Goal: Task Accomplishment & Management: Complete application form

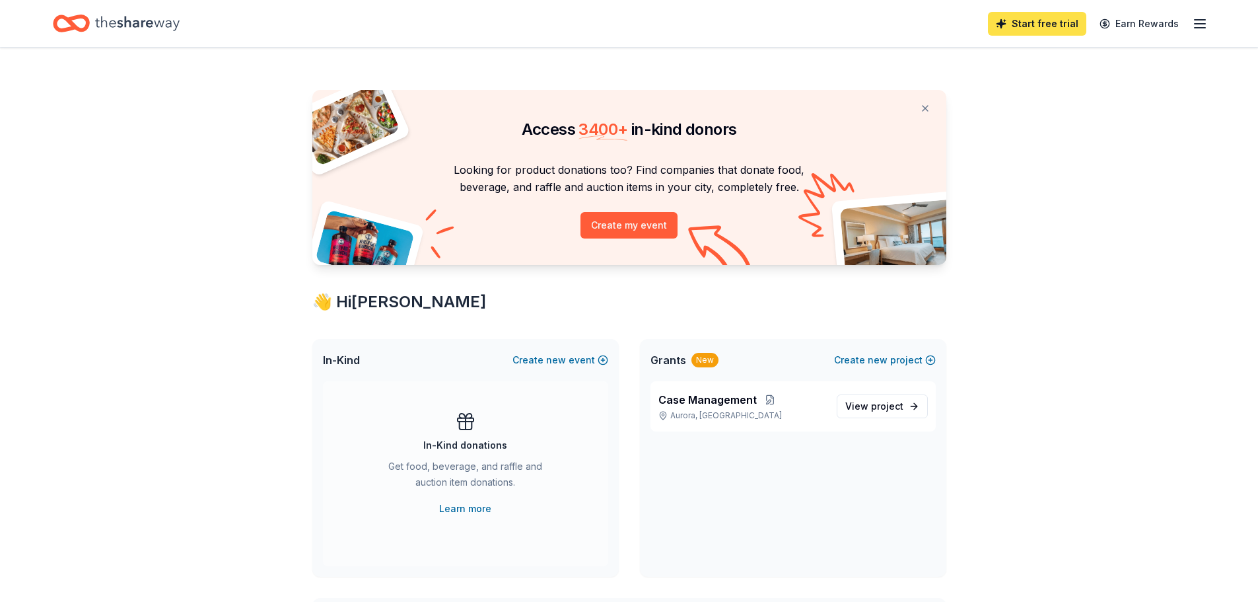
click at [1051, 25] on link "Start free trial" at bounding box center [1037, 24] width 98 height 24
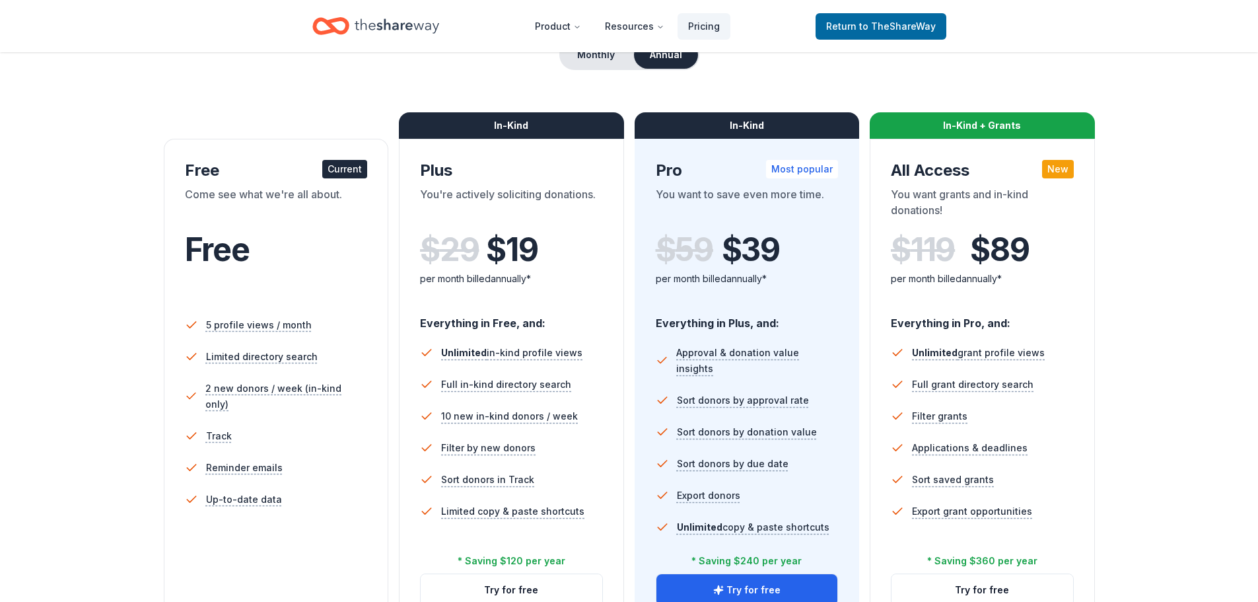
scroll to position [66, 0]
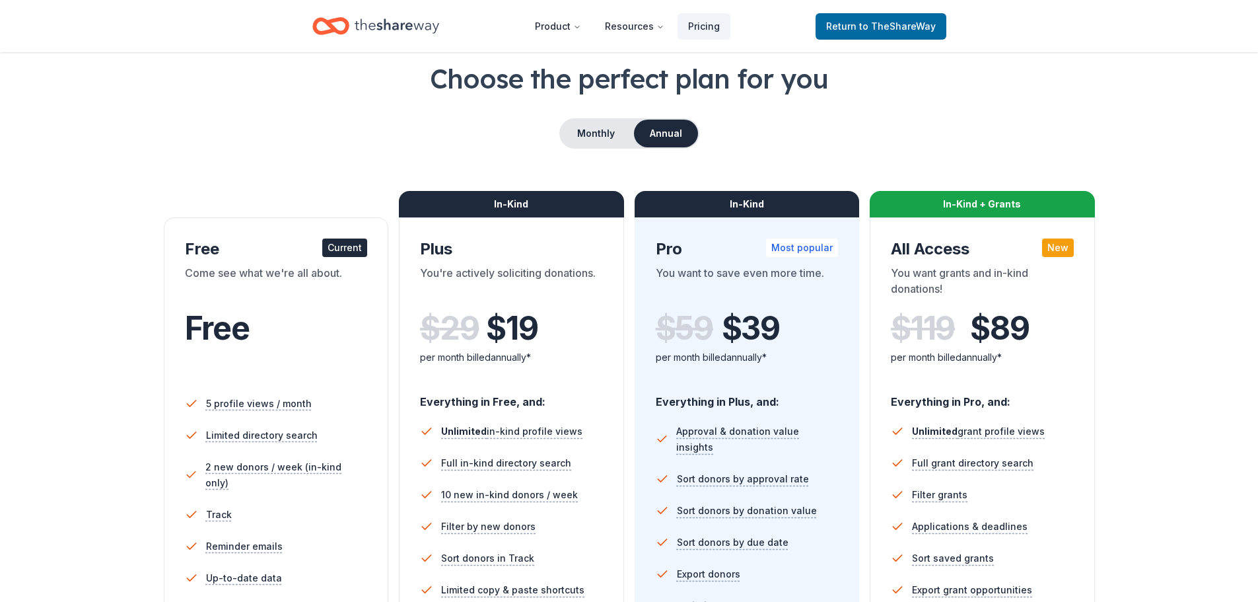
click at [521, 258] on div "Plus" at bounding box center [511, 248] width 183 height 21
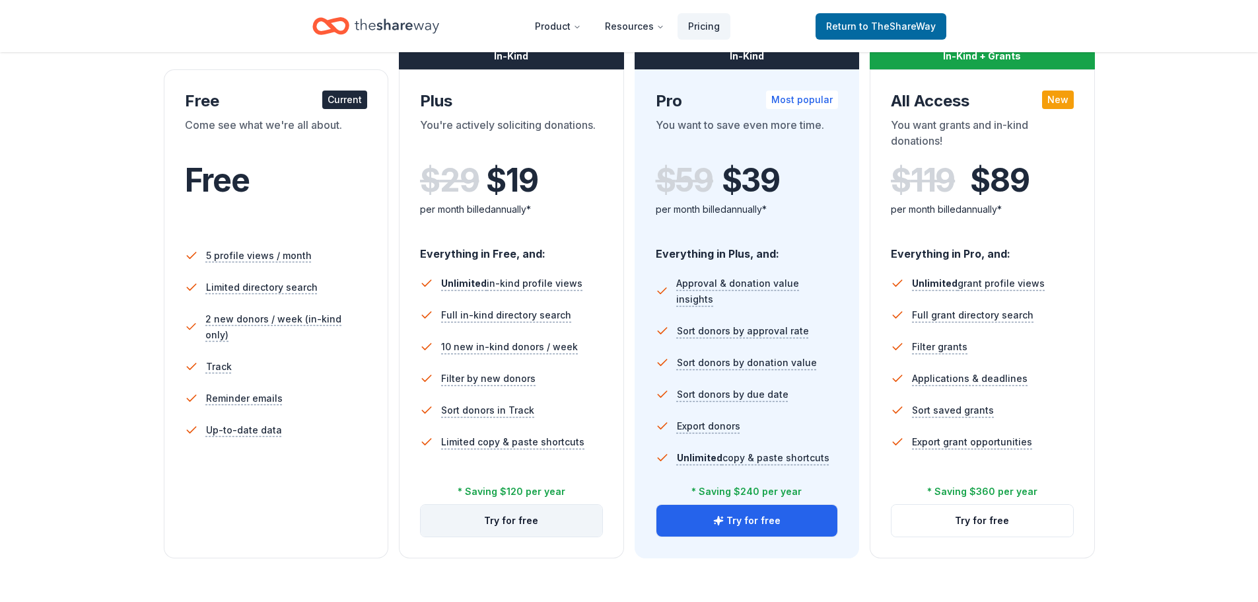
scroll to position [330, 0]
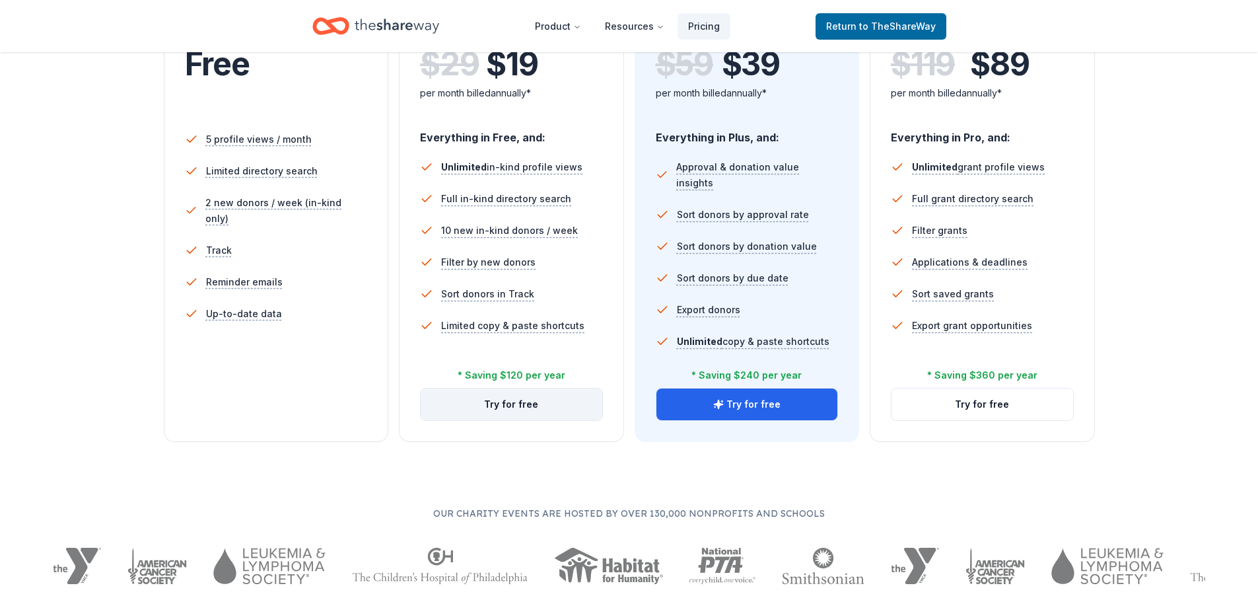
click at [521, 414] on button "Try for free" at bounding box center [512, 404] width 182 height 32
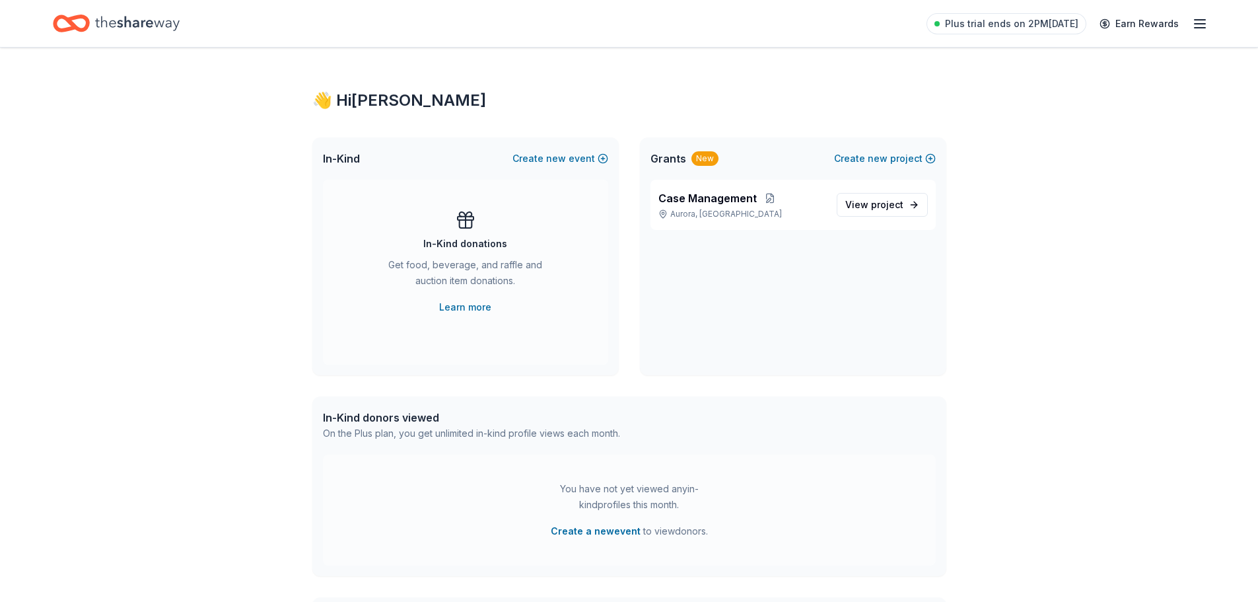
click at [1095, 193] on div "👋 Hi Janet In-Kind Create new event In-Kind donations Get food, beverage, and r…" at bounding box center [629, 420] width 1258 height 745
click at [75, 20] on icon "Home" at bounding box center [71, 23] width 37 height 31
click at [164, 19] on icon "Home" at bounding box center [137, 23] width 85 height 27
click at [141, 28] on icon "Home" at bounding box center [137, 23] width 85 height 27
click at [167, 25] on icon "Home" at bounding box center [137, 23] width 85 height 27
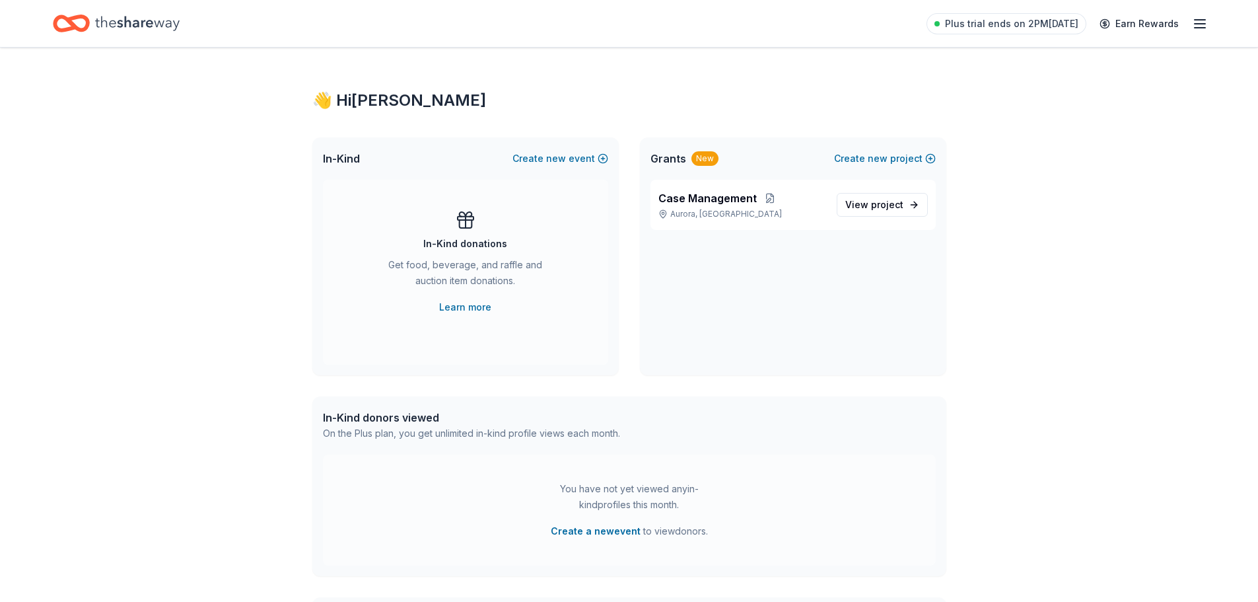
click at [1205, 24] on icon "button" at bounding box center [1200, 24] width 16 height 16
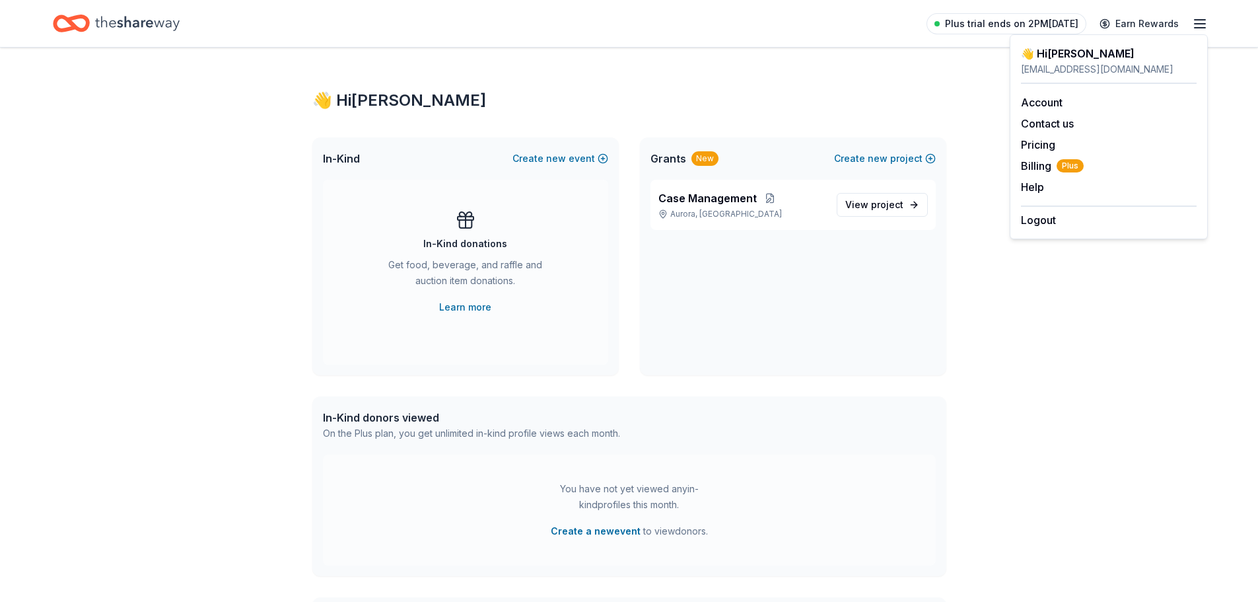
click at [1001, 23] on span "Plus trial ends on 2PM[DATE]" at bounding box center [1011, 24] width 133 height 16
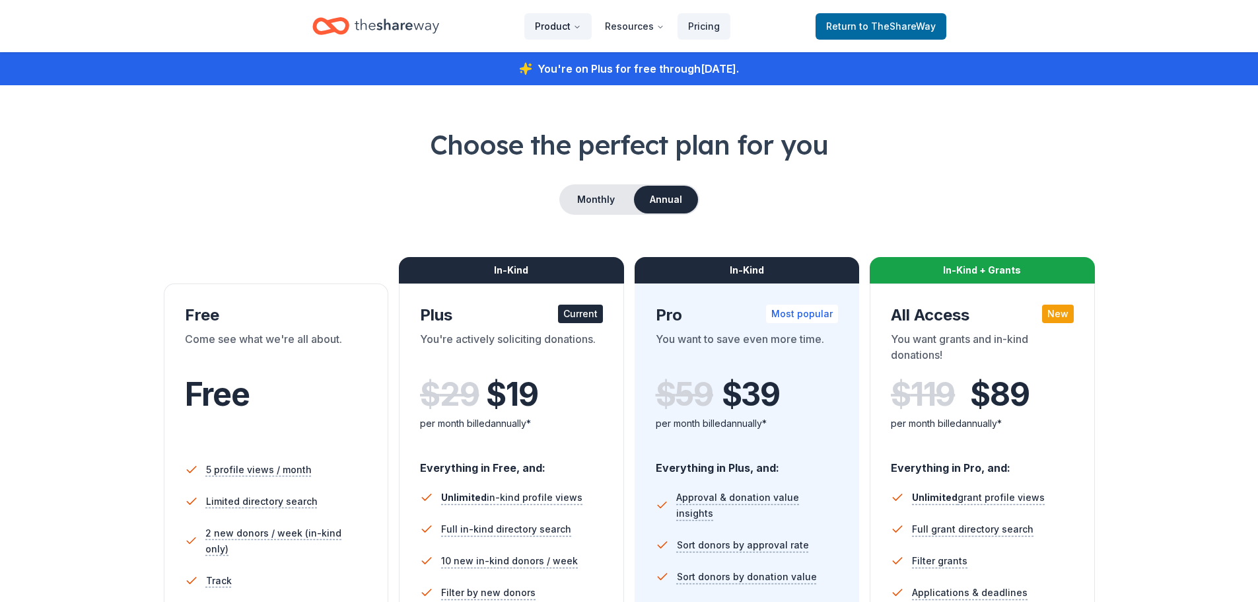
click at [544, 24] on button "Product" at bounding box center [557, 26] width 67 height 26
click at [551, 30] on button "Product" at bounding box center [557, 26] width 67 height 26
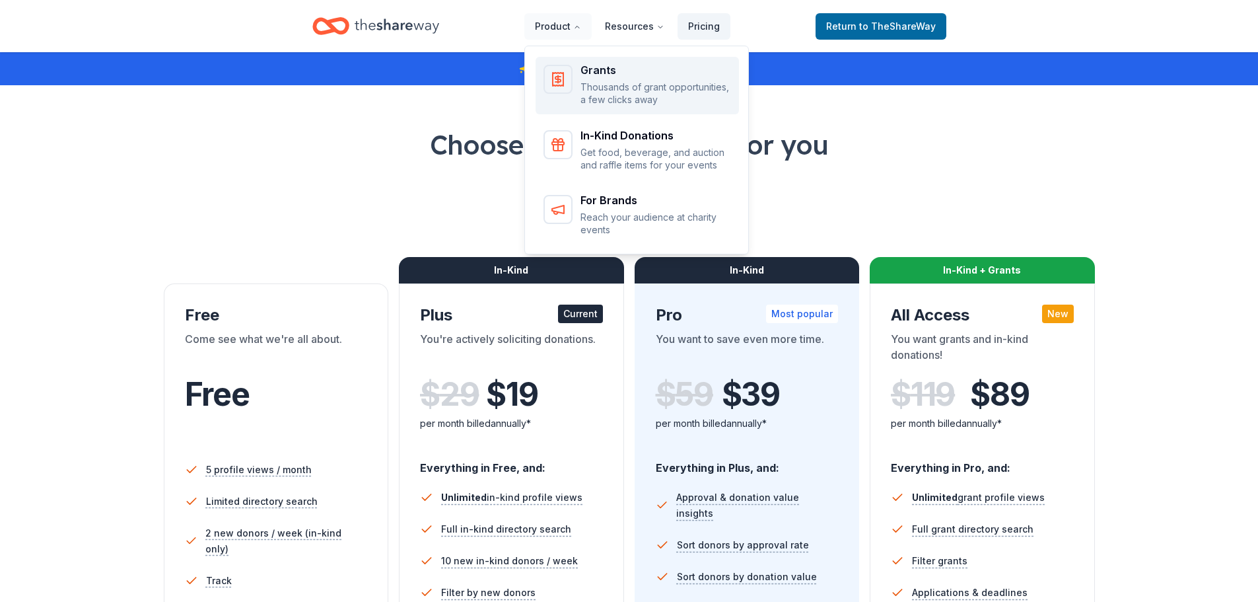
click at [584, 87] on div "Grants Thousands of grant opportunities, a few clicks away" at bounding box center [637, 86] width 188 height 42
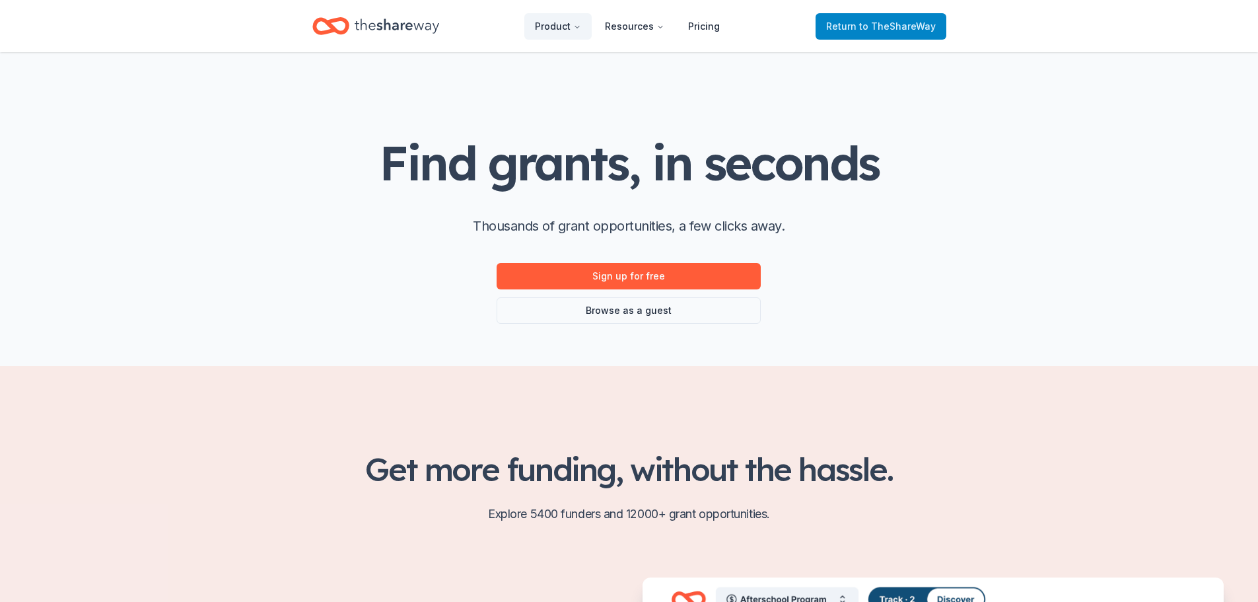
click at [874, 28] on span "to TheShareWay" at bounding box center [897, 25] width 77 height 11
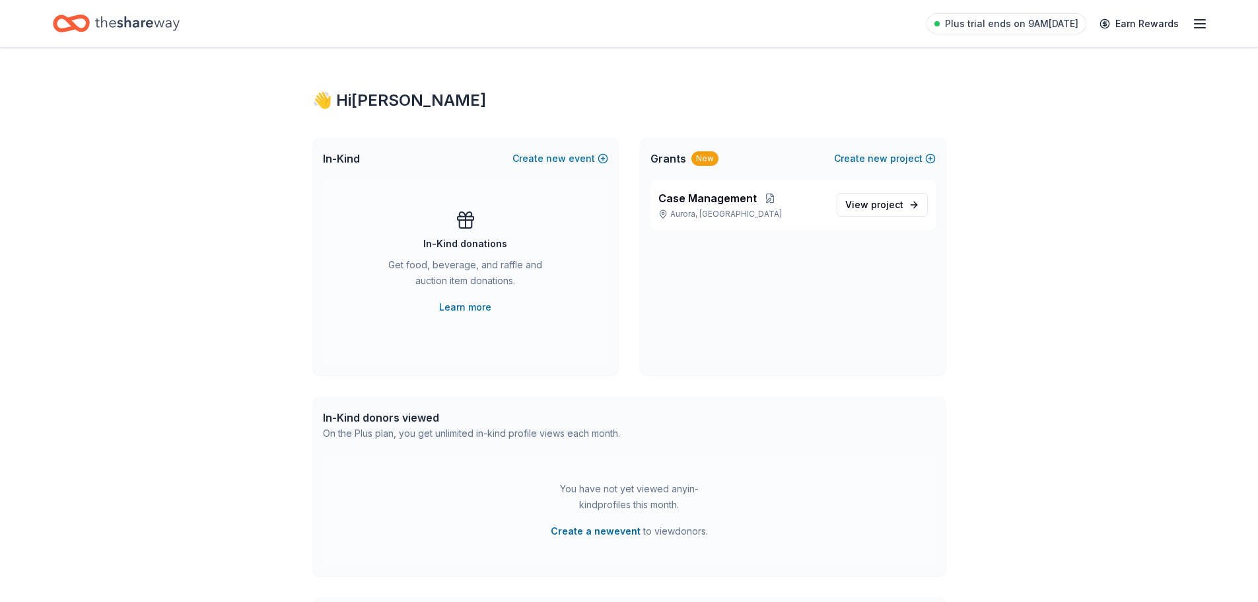
click at [901, 22] on div "Plus trial ends on 9AM, 8/21 Earn Rewards" at bounding box center [629, 23] width 1152 height 31
click at [156, 25] on icon "Home" at bounding box center [137, 23] width 85 height 15
click at [882, 207] on span "project" at bounding box center [887, 204] width 32 height 11
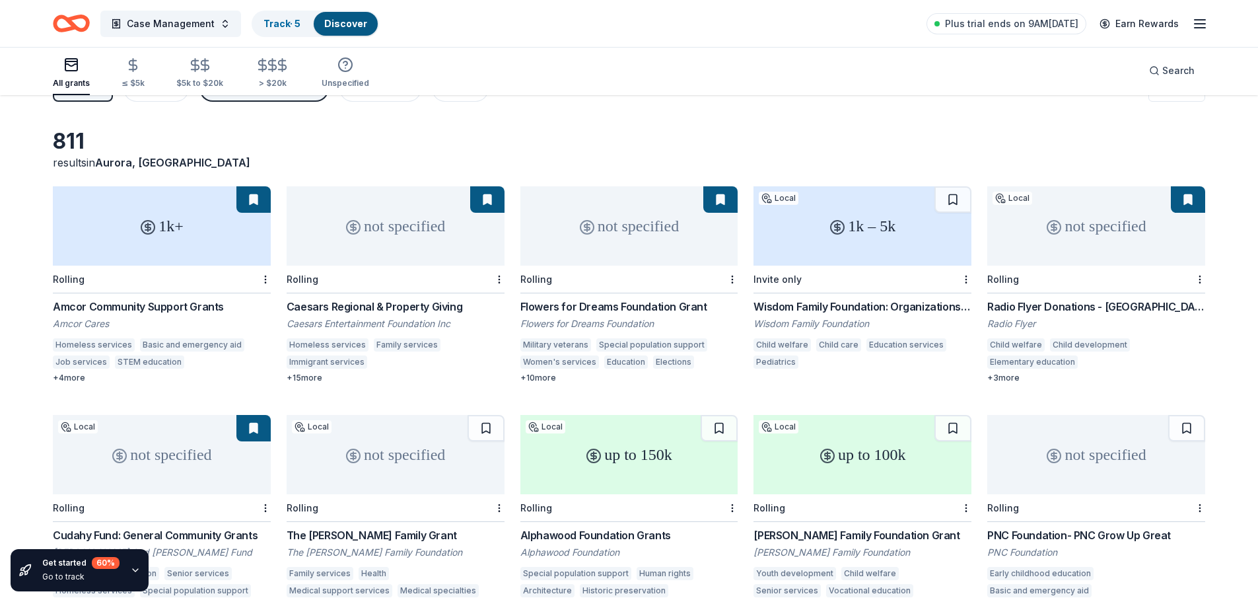
scroll to position [18, 0]
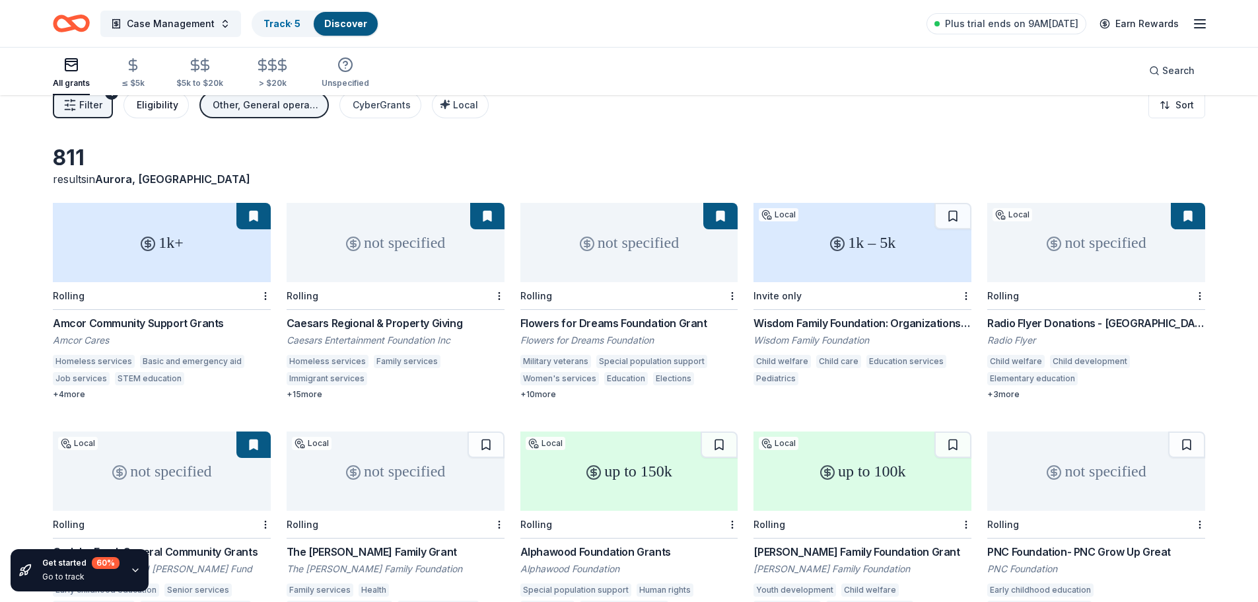
click at [162, 107] on div "Eligibility" at bounding box center [158, 105] width 42 height 16
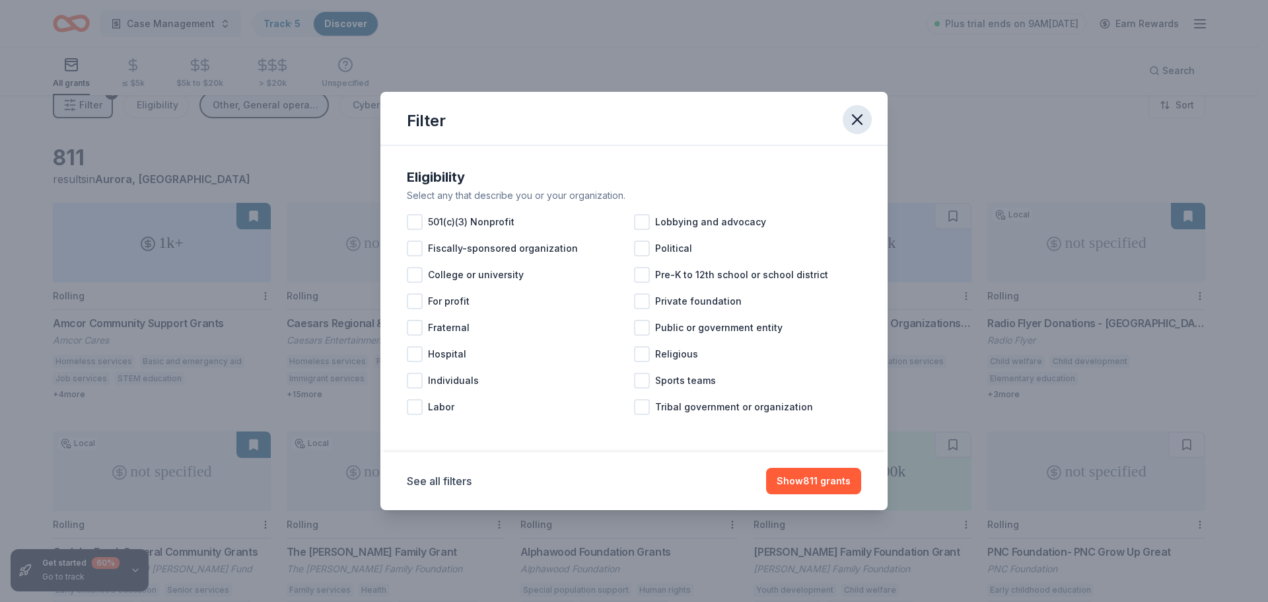
click at [859, 113] on icon "button" at bounding box center [857, 119] width 18 height 18
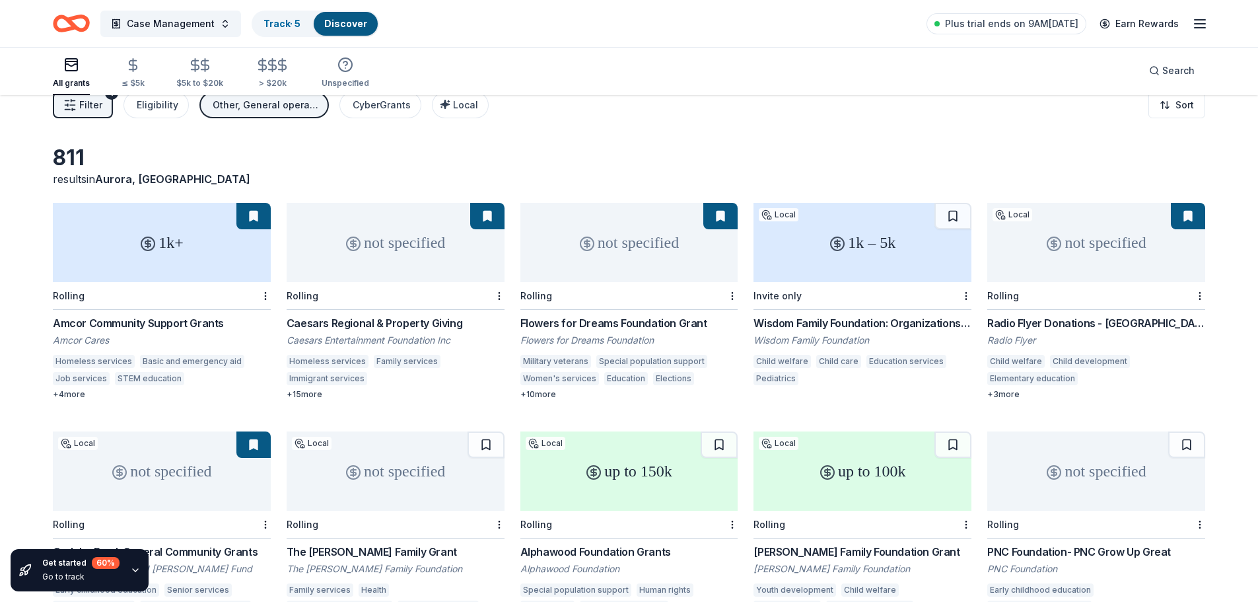
click at [72, 395] on div "+ 4 more" at bounding box center [162, 394] width 218 height 11
click at [262, 294] on html "Case Management Track · 5 Discover Plus trial ends on 9AM, 8/21 Earn Rewards Al…" at bounding box center [629, 283] width 1258 height 602
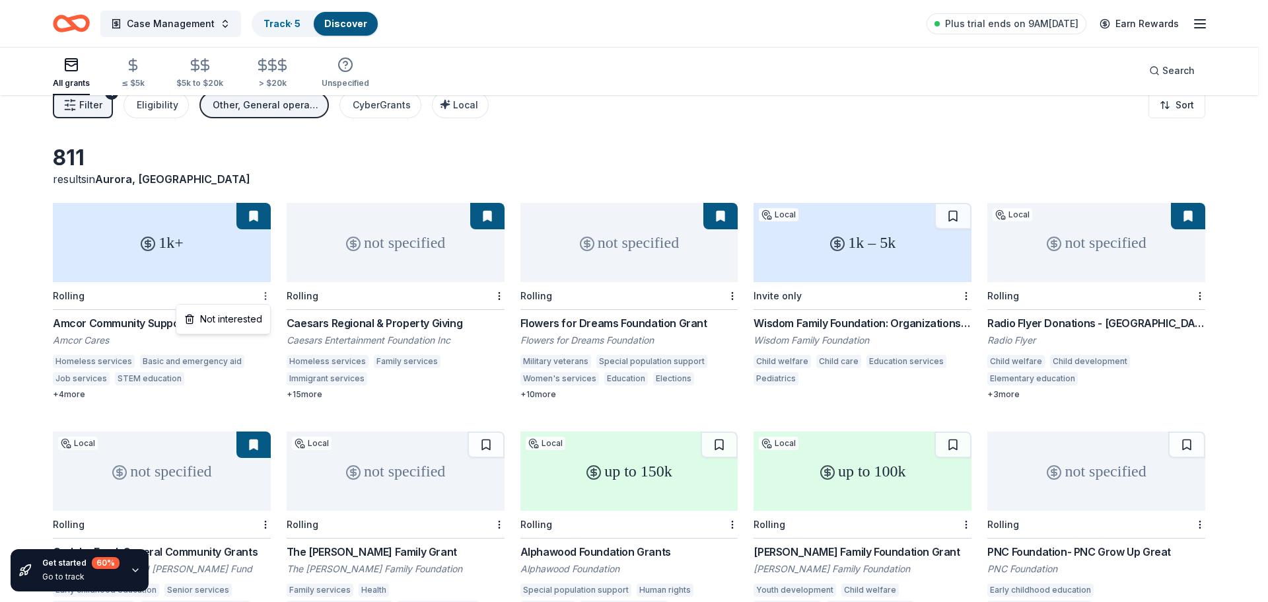
click at [262, 294] on html "Case Management Track · 5 Discover Plus trial ends on 9AM, 8/21 Earn Rewards Al…" at bounding box center [634, 283] width 1268 height 602
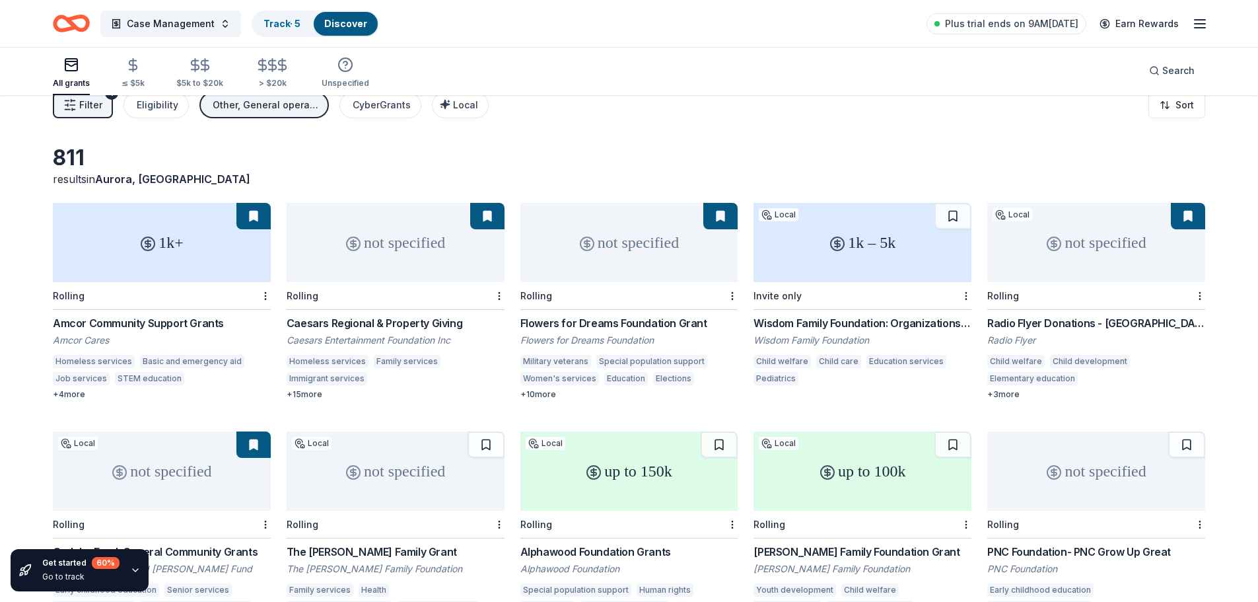
click at [302, 392] on div "+ 15 more" at bounding box center [396, 394] width 218 height 11
click at [544, 396] on div "+ 10 more" at bounding box center [629, 394] width 218 height 11
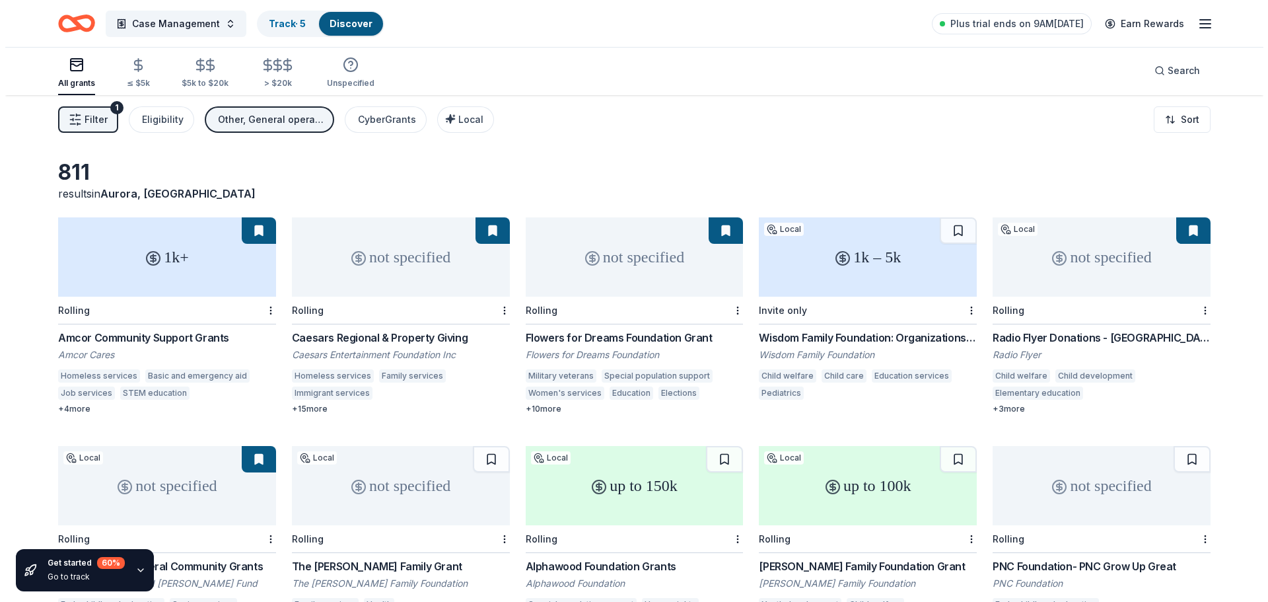
scroll to position [0, 0]
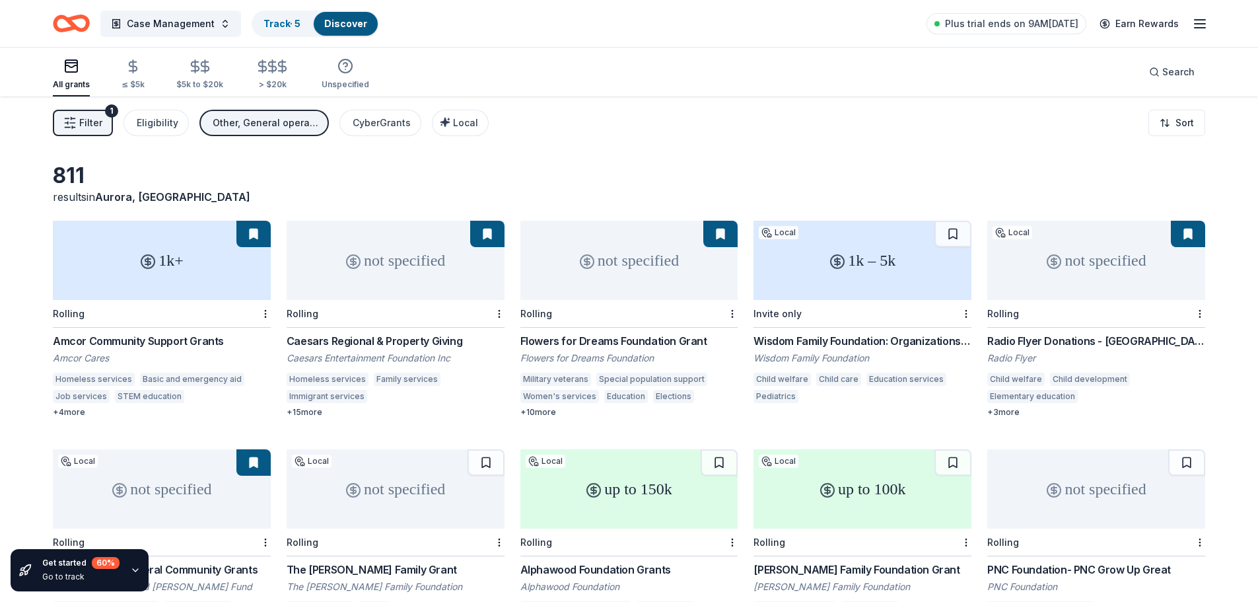
click at [320, 412] on div "+ 15 more" at bounding box center [396, 412] width 218 height 11
click at [85, 26] on icon "Home" at bounding box center [71, 23] width 37 height 31
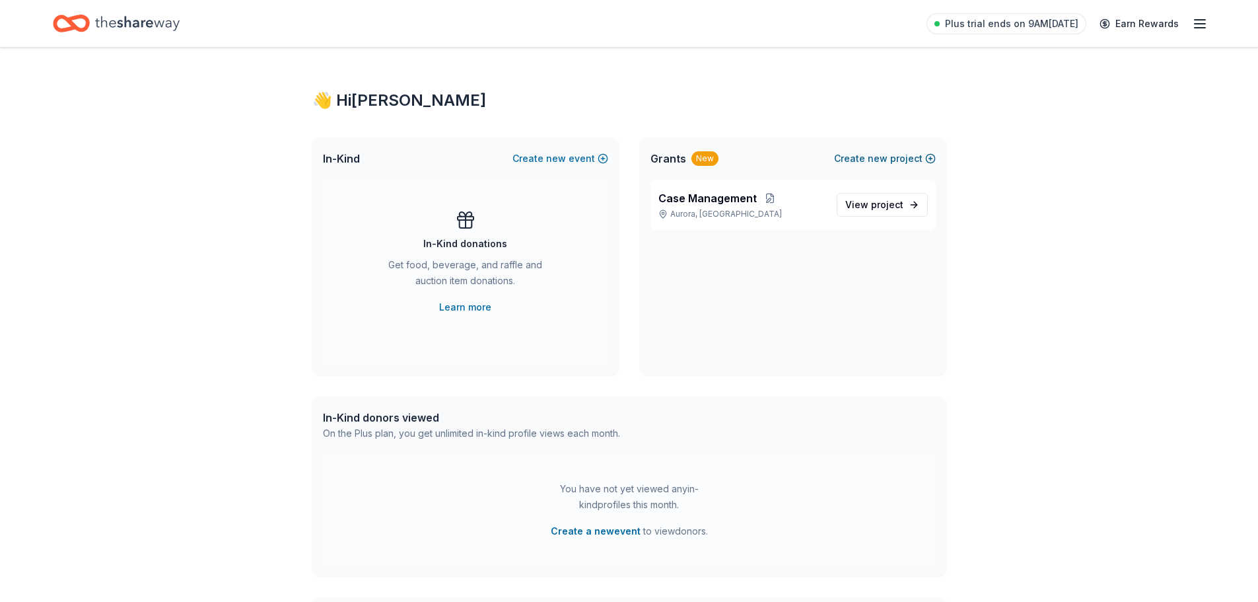
click at [894, 162] on button "Create new project" at bounding box center [885, 159] width 102 height 16
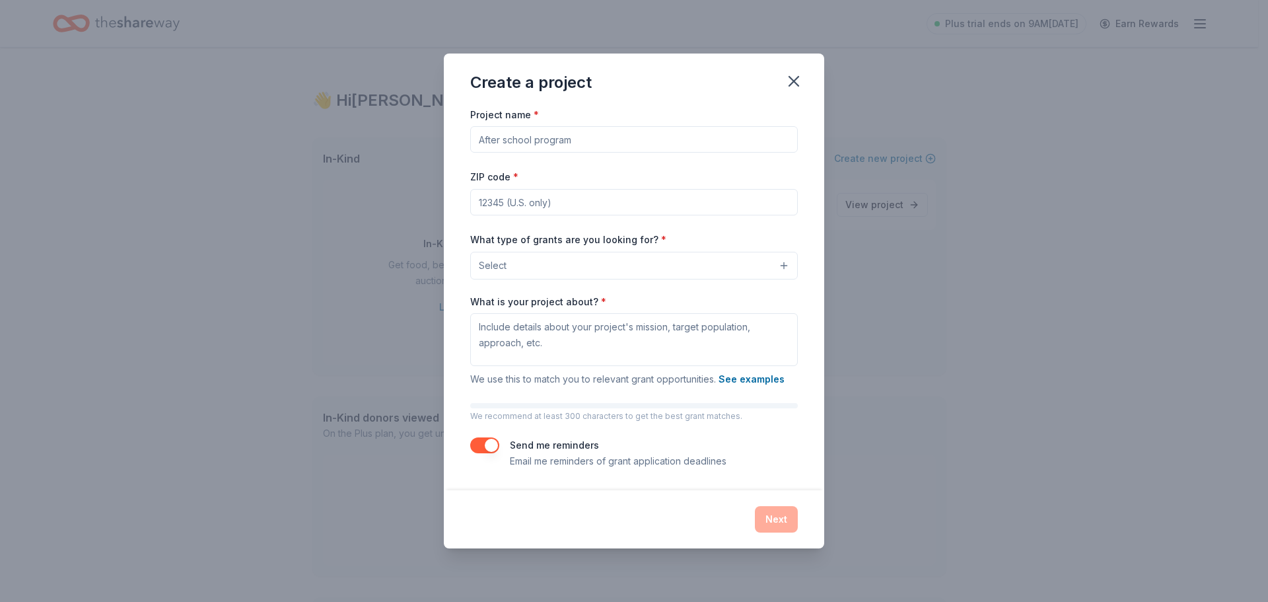
click at [522, 134] on input "Project name *" at bounding box center [634, 139] width 328 height 26
type input "Employee incentives"
click at [580, 195] on input "ZIP code *" at bounding box center [634, 202] width 328 height 26
type input "60506"
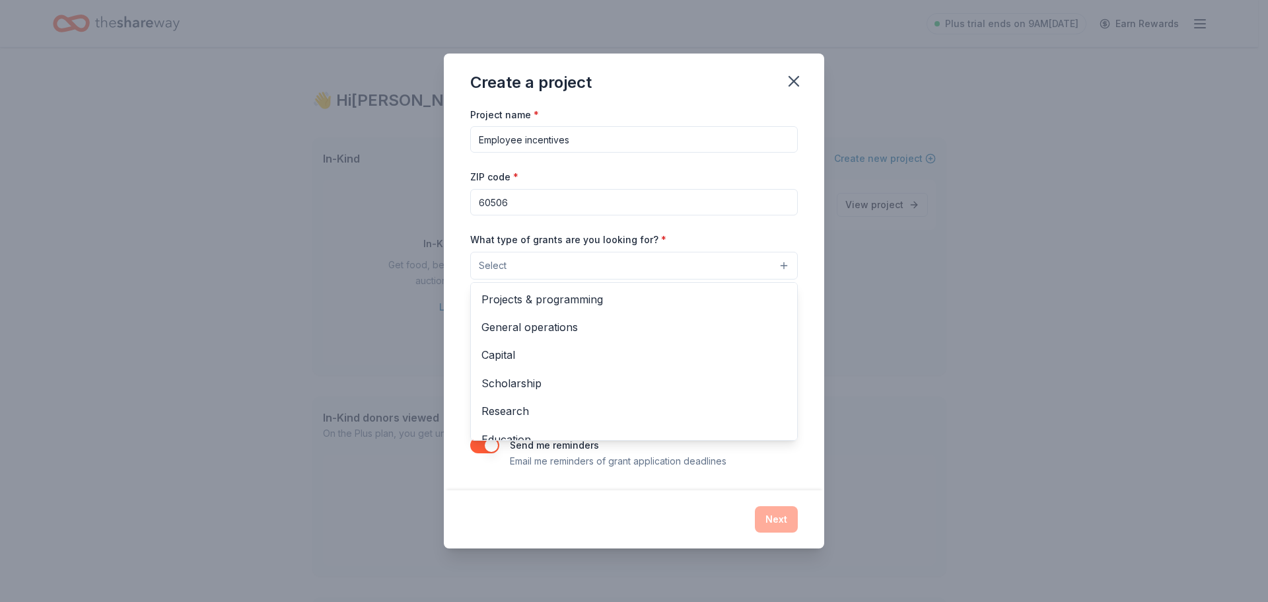
click at [574, 267] on button "Select" at bounding box center [634, 266] width 328 height 28
click at [563, 333] on span "General operations" at bounding box center [633, 326] width 305 height 17
drag, startPoint x: 569, startPoint y: 263, endPoint x: 561, endPoint y: 263, distance: 8.0
click at [566, 263] on icon "button" at bounding box center [571, 265] width 11 height 11
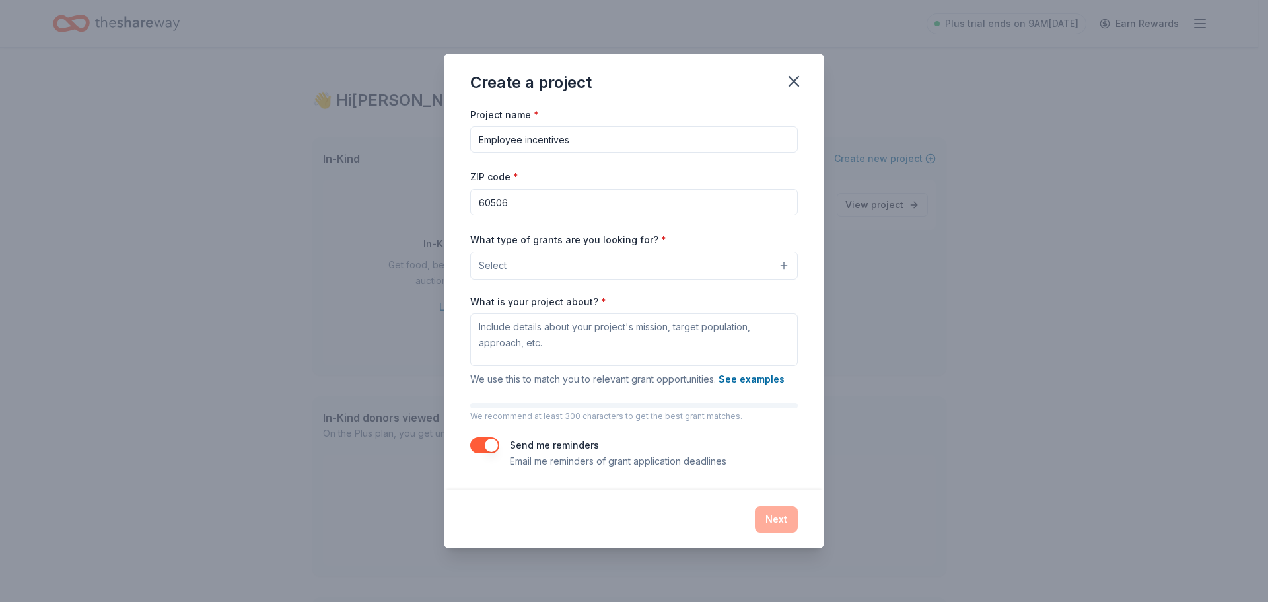
click at [580, 269] on button "Select" at bounding box center [634, 266] width 328 height 28
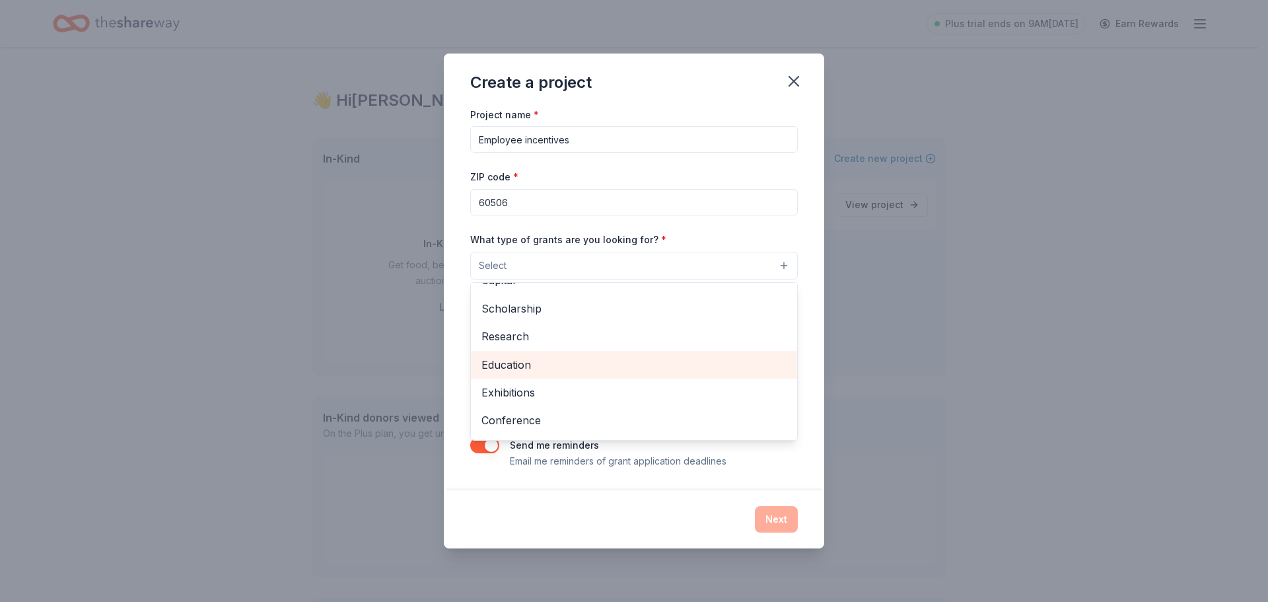
scroll to position [156, 0]
click at [473, 280] on div "Project name * Employee incentives ZIP code * 60506 What type of grants are you…" at bounding box center [634, 287] width 328 height 363
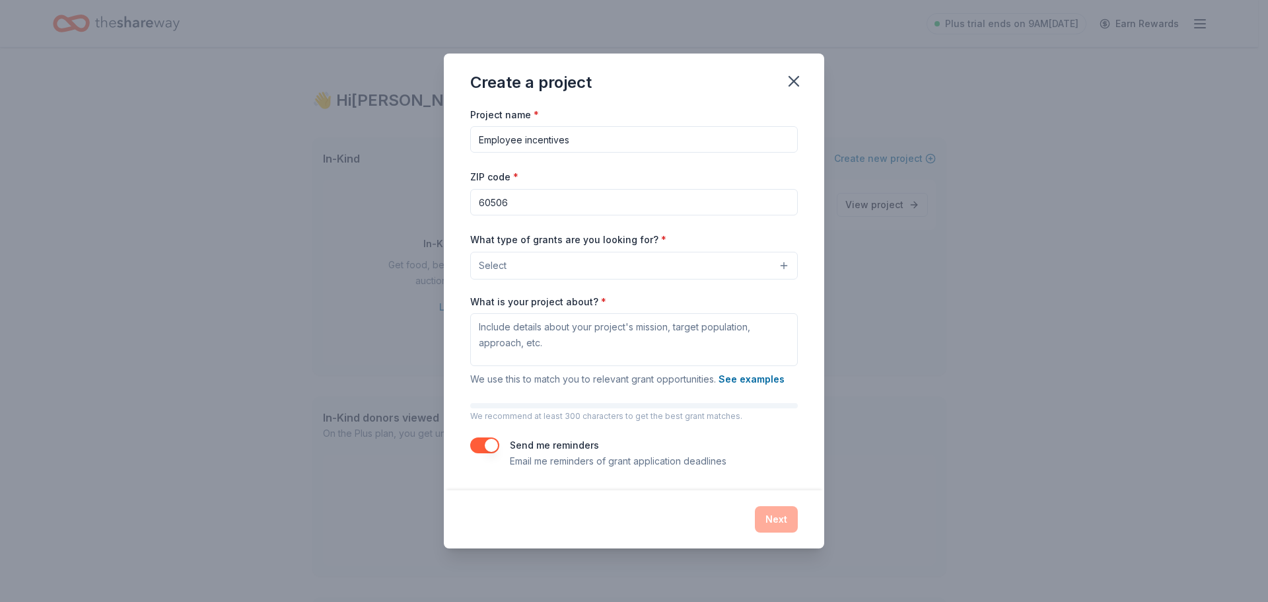
click at [675, 370] on div "What is your project about? * We use this to match you to relevant grant opport…" at bounding box center [634, 341] width 328 height 92
click at [689, 345] on textarea "What is your project about? *" at bounding box center [634, 339] width 328 height 53
click at [758, 380] on button "See examples" at bounding box center [751, 379] width 66 height 16
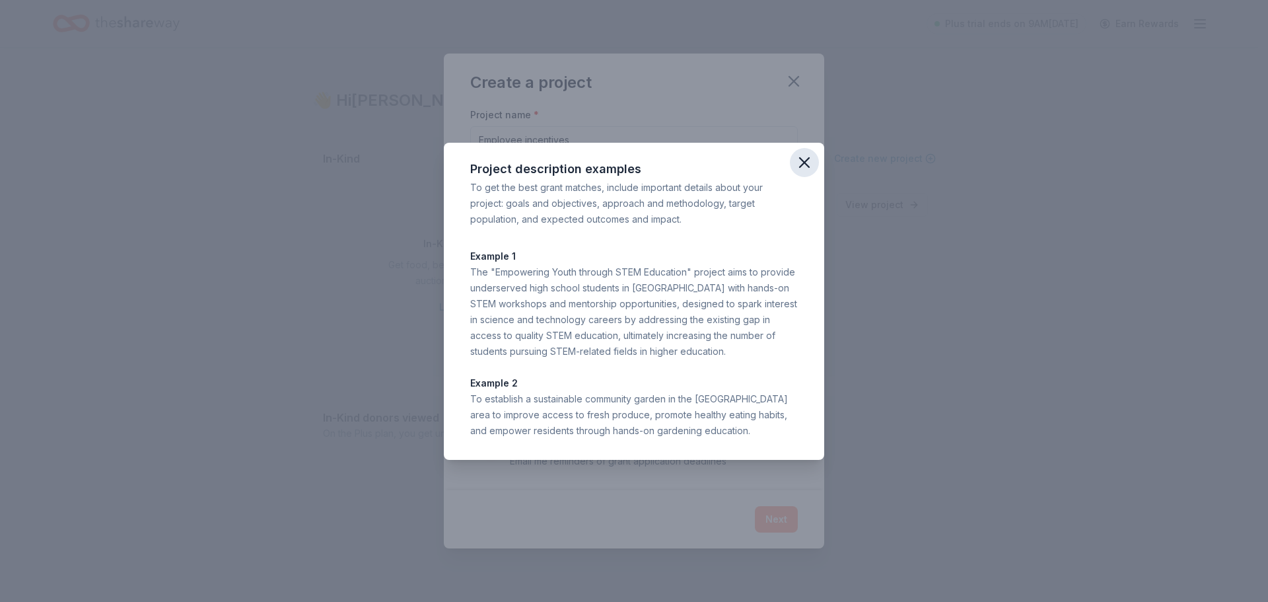
click at [814, 161] on button "button" at bounding box center [804, 162] width 29 height 29
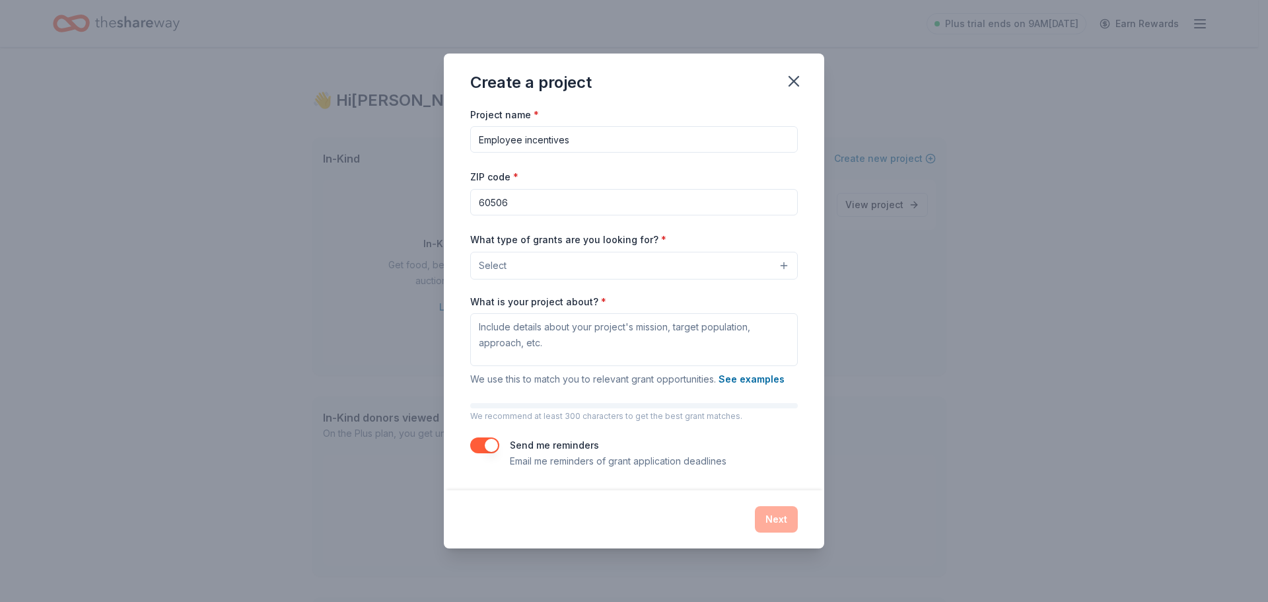
click at [586, 261] on button "Select" at bounding box center [634, 266] width 328 height 28
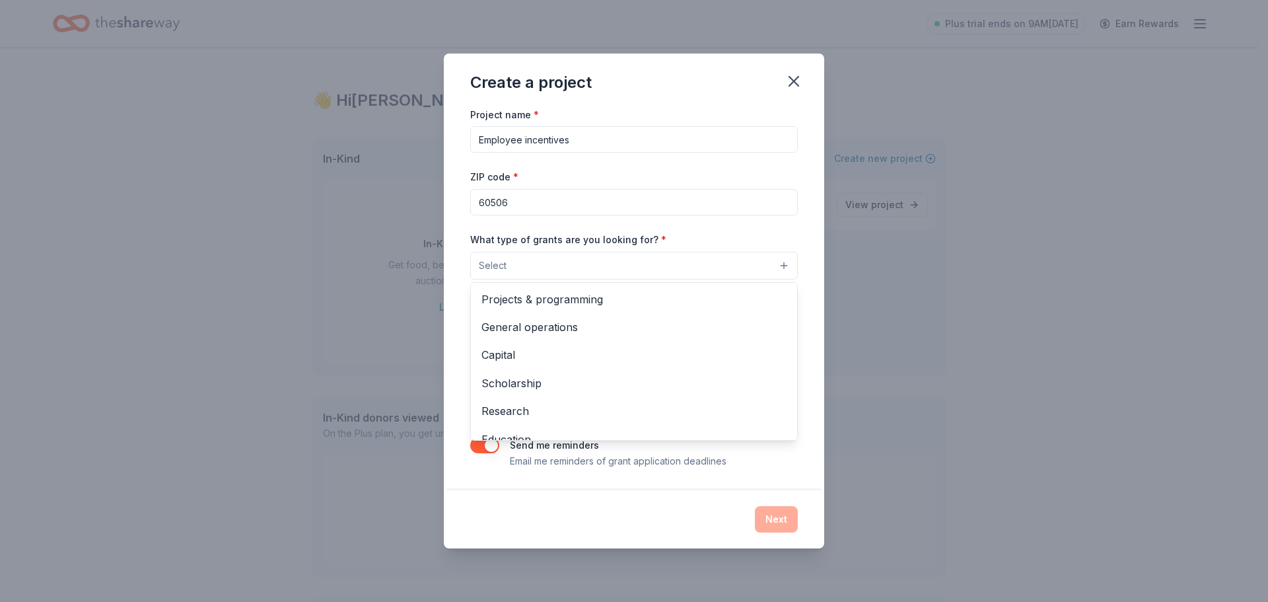
click at [611, 149] on div "Project name * Employee incentives ZIP code * 60506 What type of grants are you…" at bounding box center [634, 287] width 328 height 363
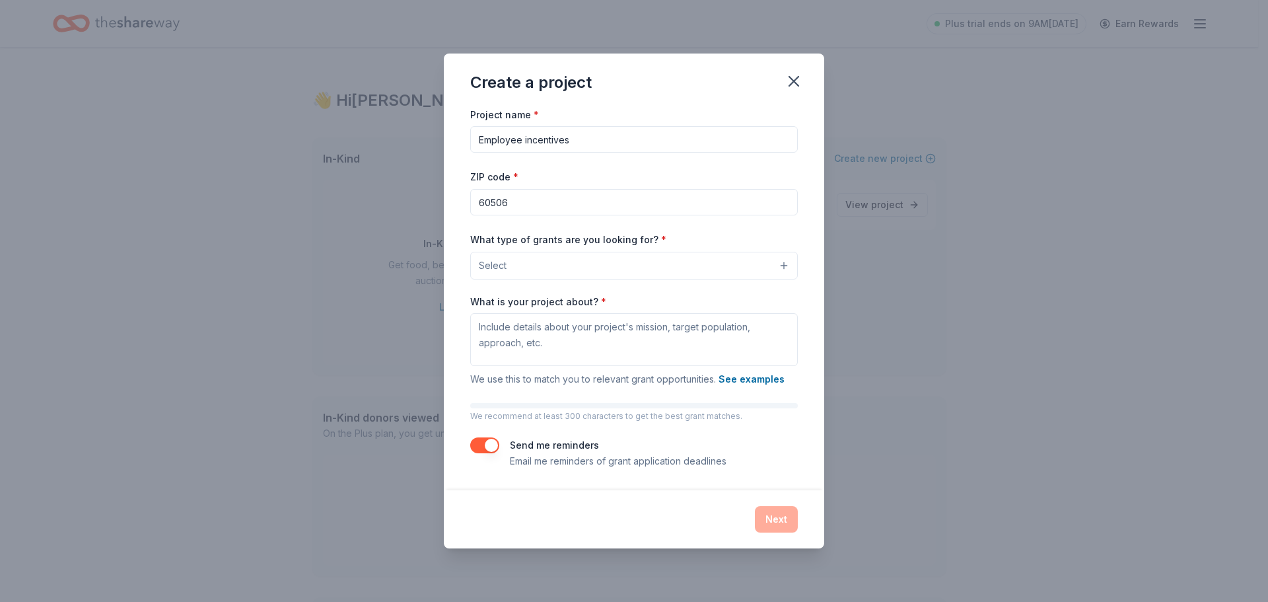
drag, startPoint x: 569, startPoint y: 143, endPoint x: 523, endPoint y: 140, distance: 45.6
click at [523, 140] on input "Employee incentives" at bounding box center [634, 139] width 328 height 26
type input "Employee Retention"
click at [571, 272] on button "Select" at bounding box center [634, 266] width 328 height 28
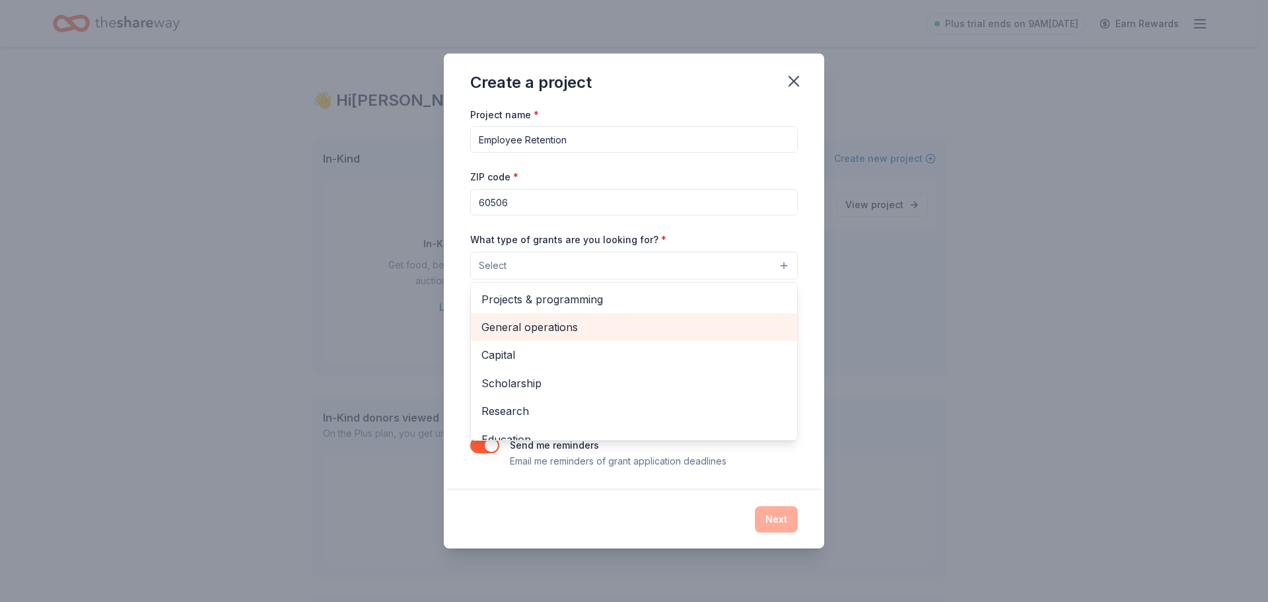
click at [624, 324] on span "General operations" at bounding box center [633, 326] width 305 height 17
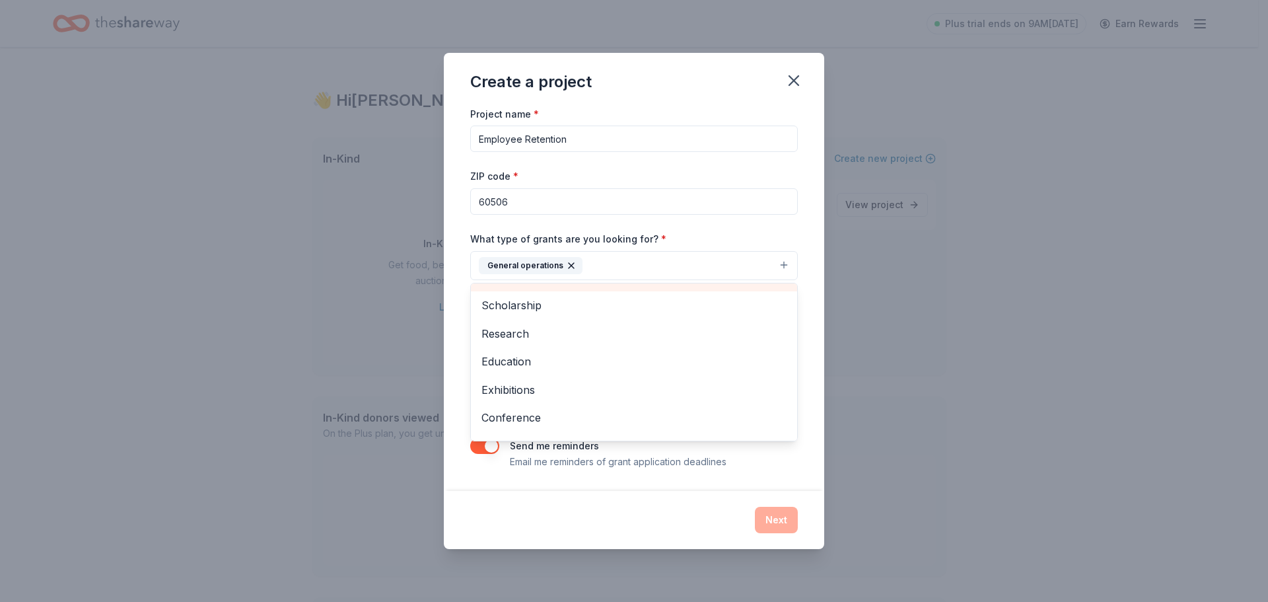
scroll to position [128, 0]
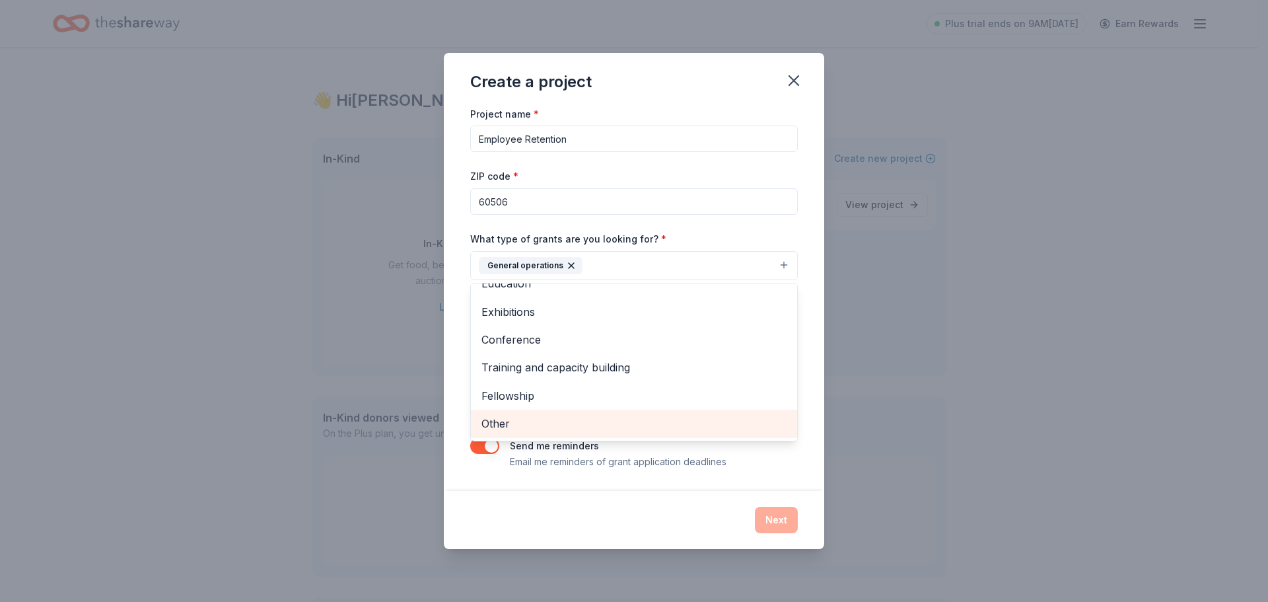
click at [576, 431] on span "Other" at bounding box center [633, 423] width 305 height 17
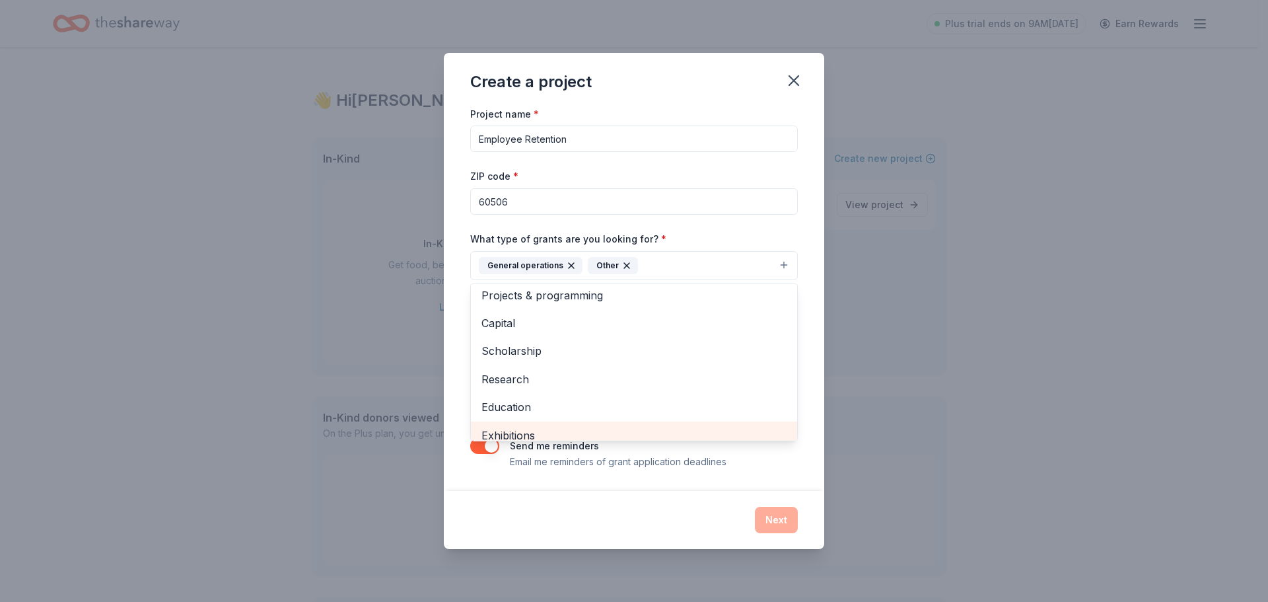
scroll to position [0, 0]
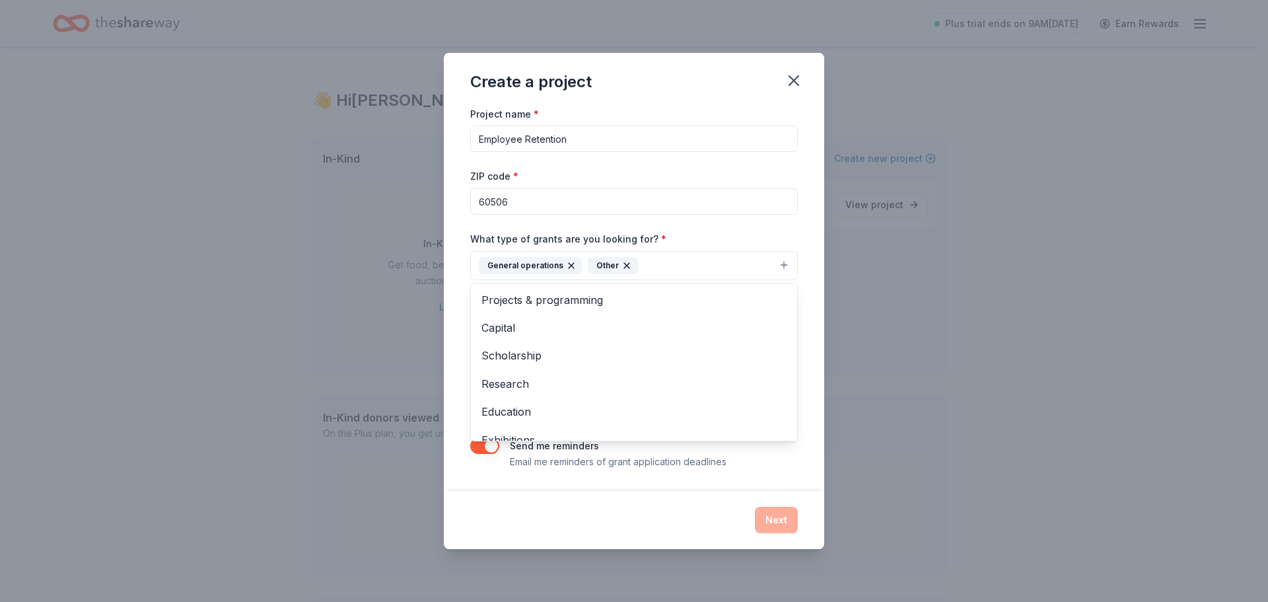
click at [808, 276] on div "Project name * Employee Retention ZIP code * 60506 What type of grants are you …" at bounding box center [634, 298] width 380 height 385
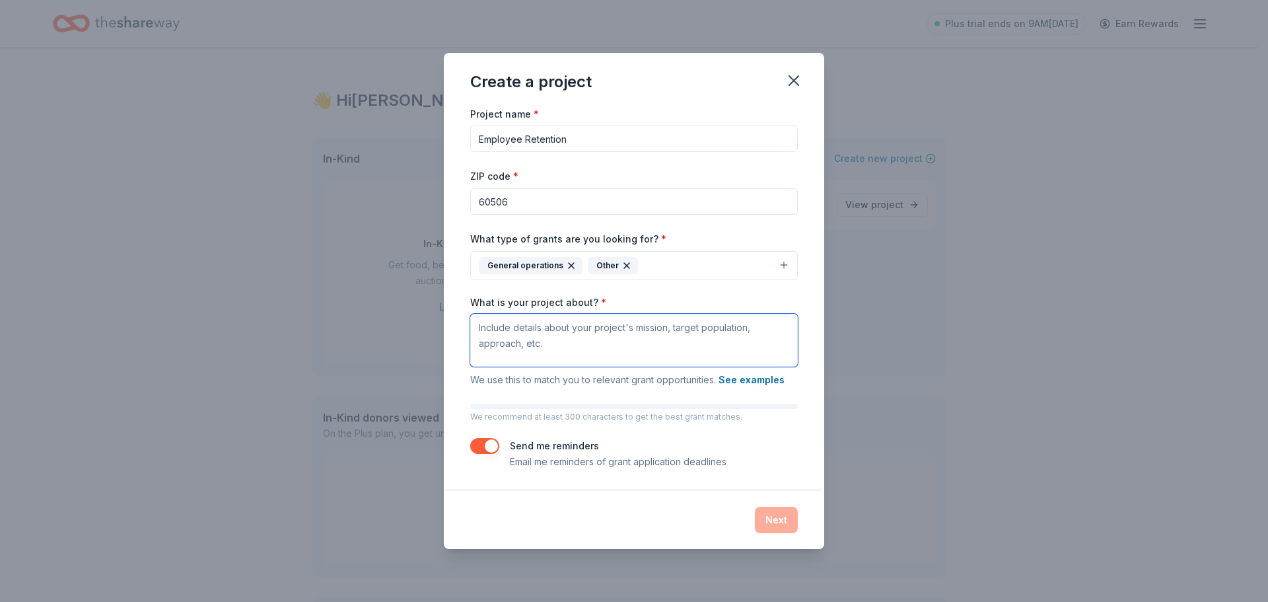
click at [532, 344] on textarea "What is your project about? *" at bounding box center [634, 340] width 328 height 53
click at [596, 353] on textarea "What is your project about? *" at bounding box center [634, 340] width 328 height 53
click at [654, 339] on textarea "Our mission is "Empowering" at bounding box center [634, 340] width 328 height 53
type textarea "Our mission is "Empowering communities with exceptional services for children a…"
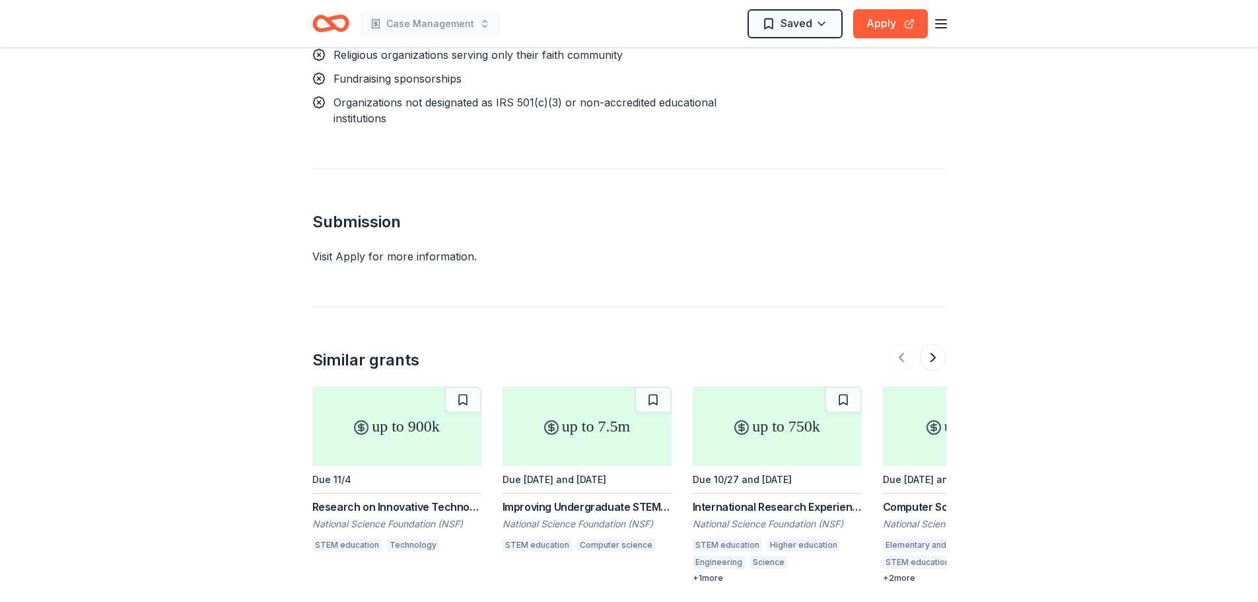
scroll to position [1474, 0]
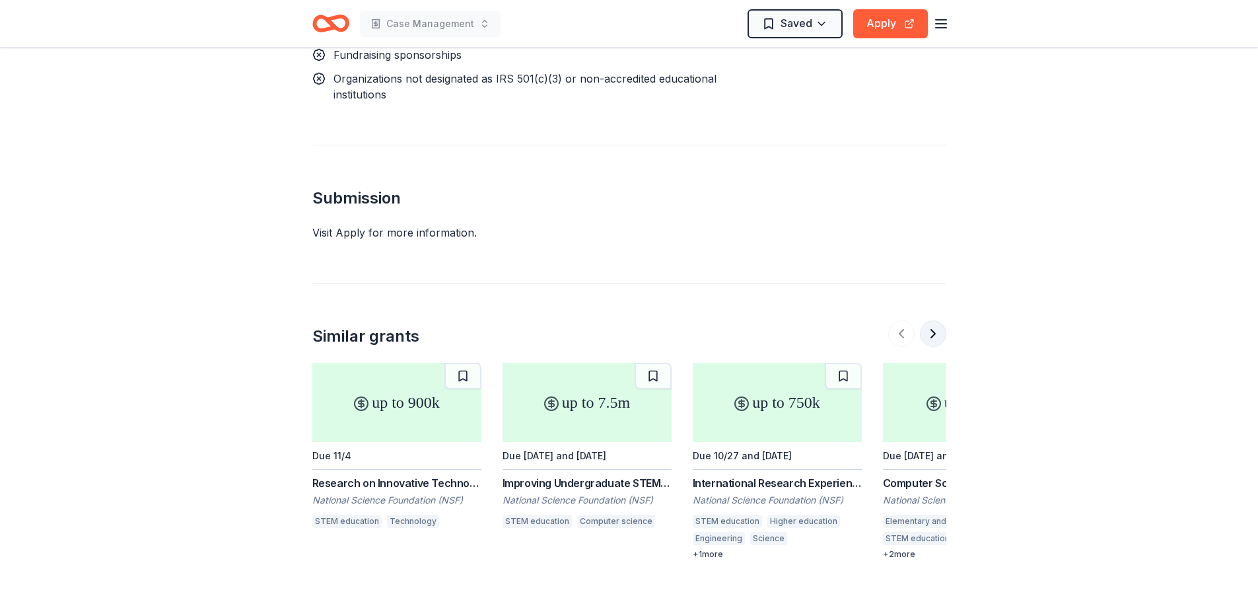
click at [938, 320] on button at bounding box center [933, 333] width 26 height 26
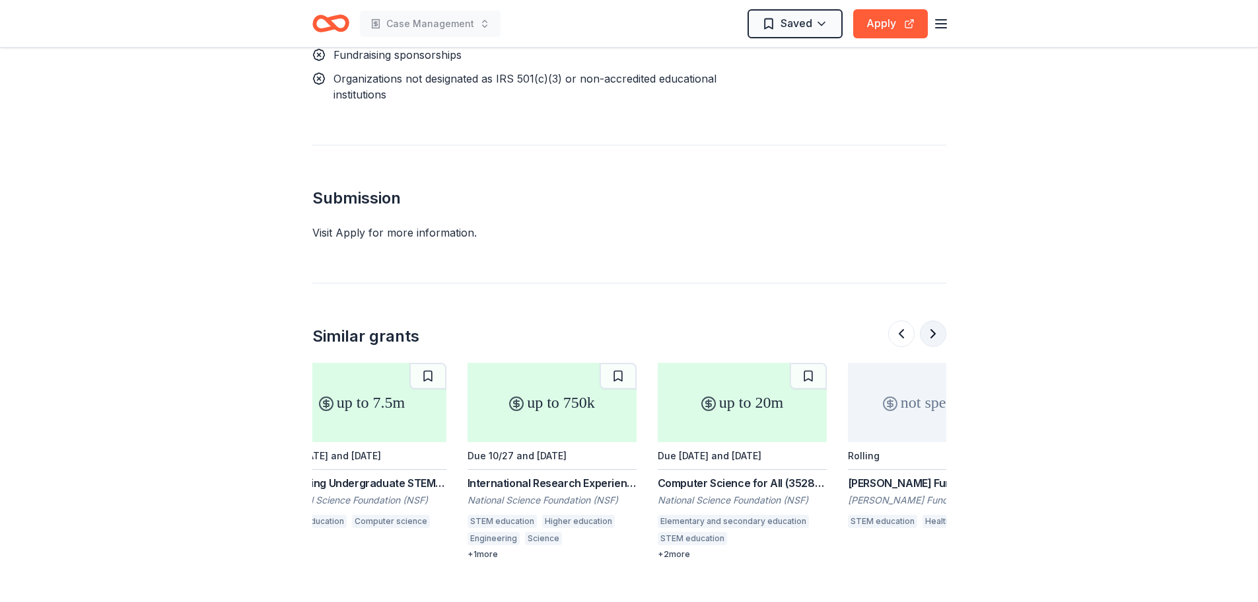
scroll to position [0, 296]
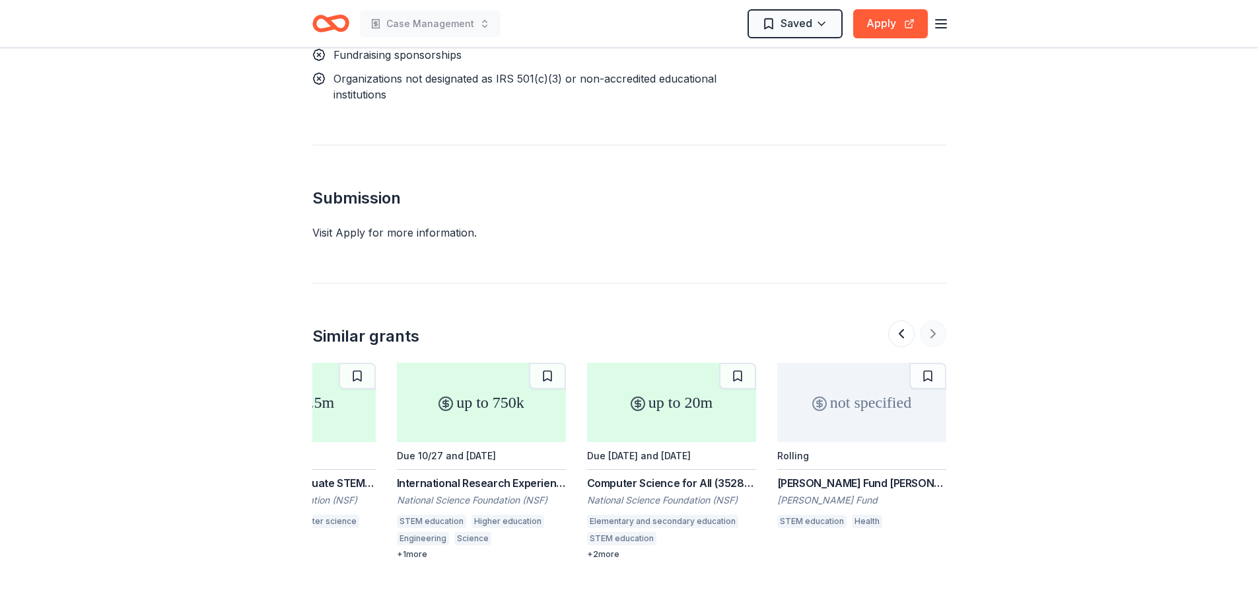
click at [938, 320] on div at bounding box center [917, 333] width 58 height 26
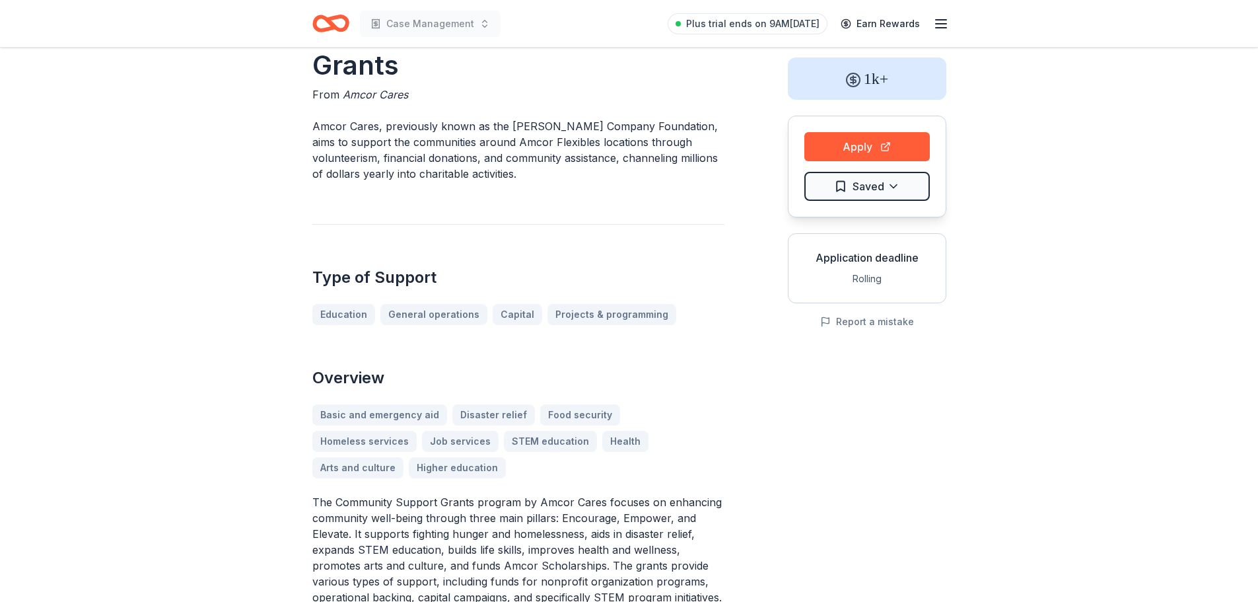
scroll to position [21, 0]
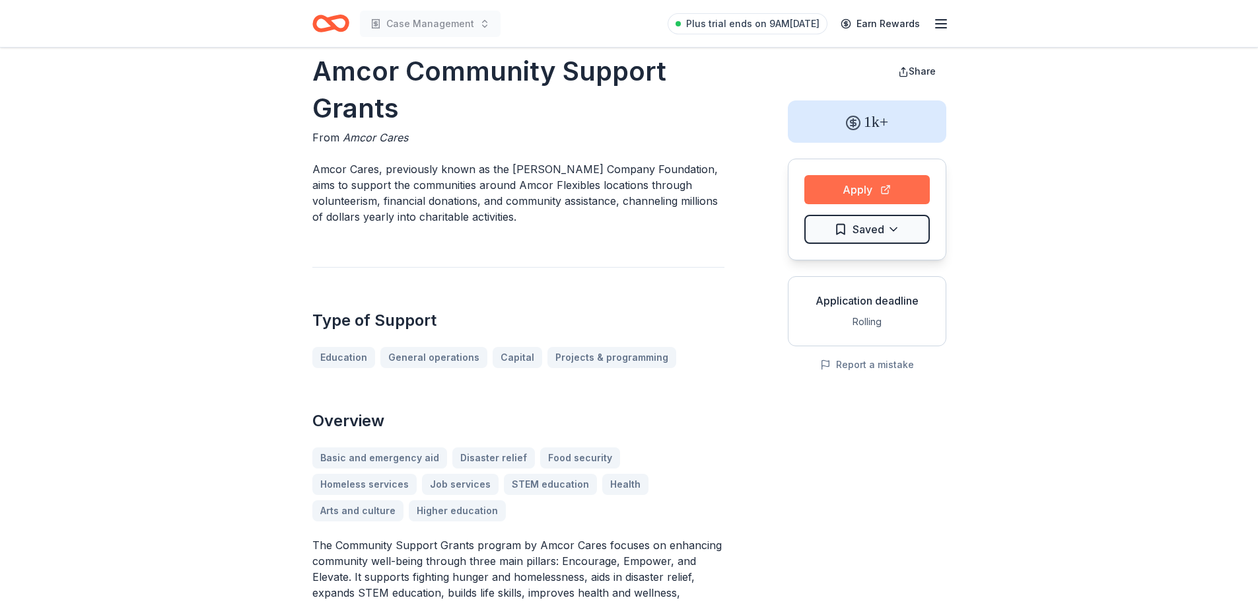
click at [862, 177] on button "Apply" at bounding box center [866, 189] width 125 height 29
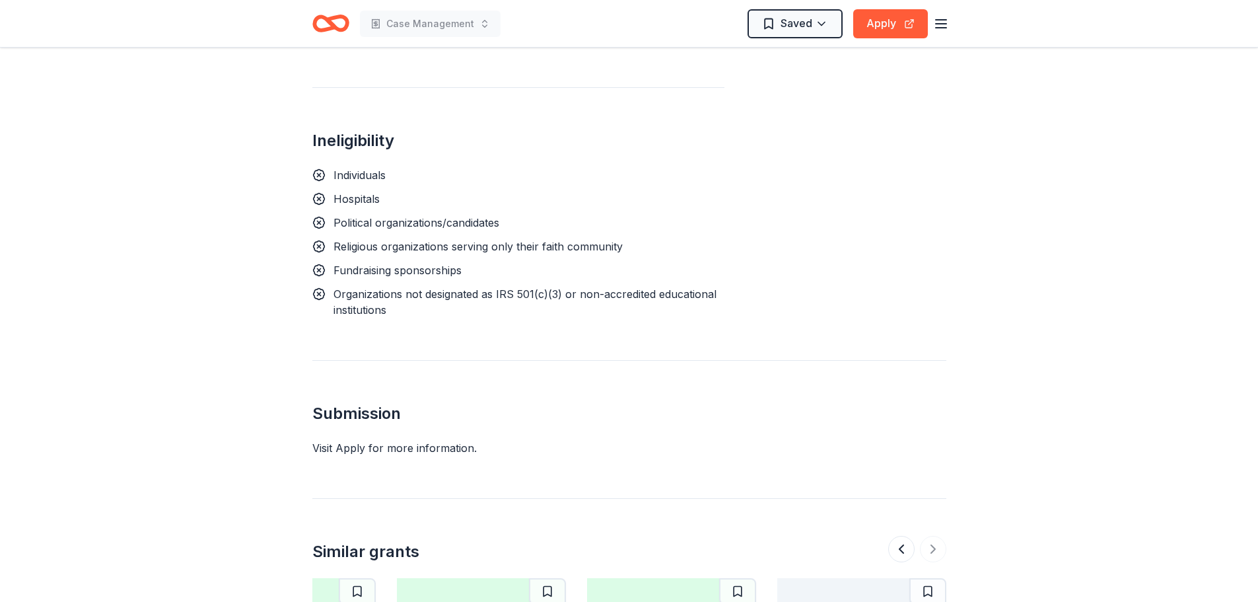
scroll to position [1474, 0]
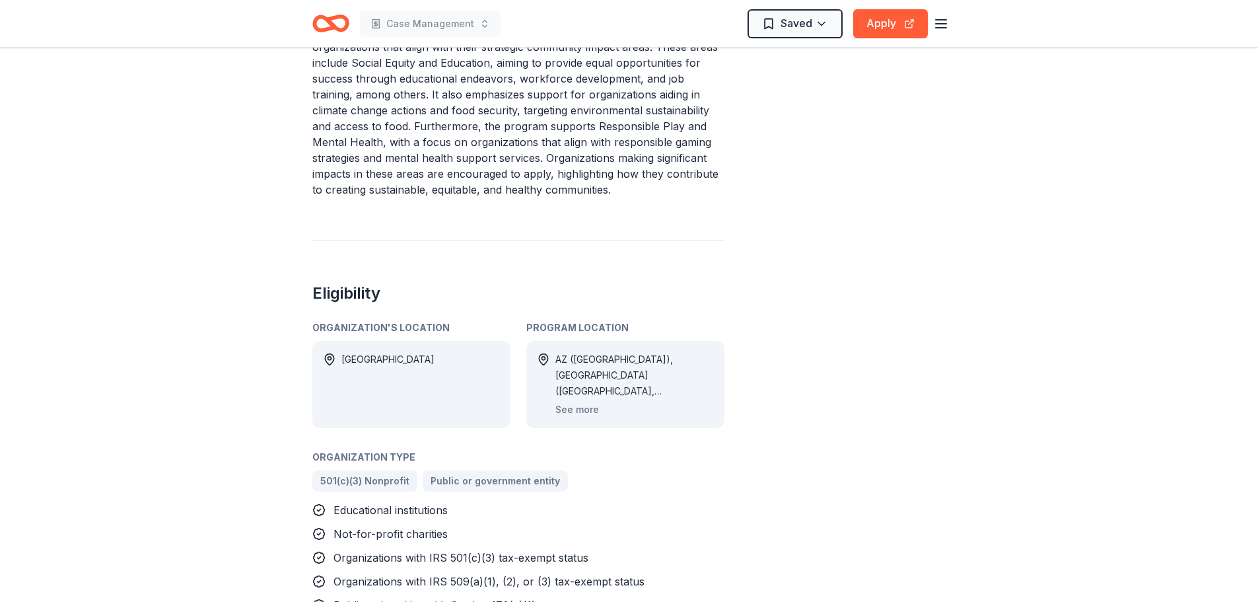
scroll to position [726, 0]
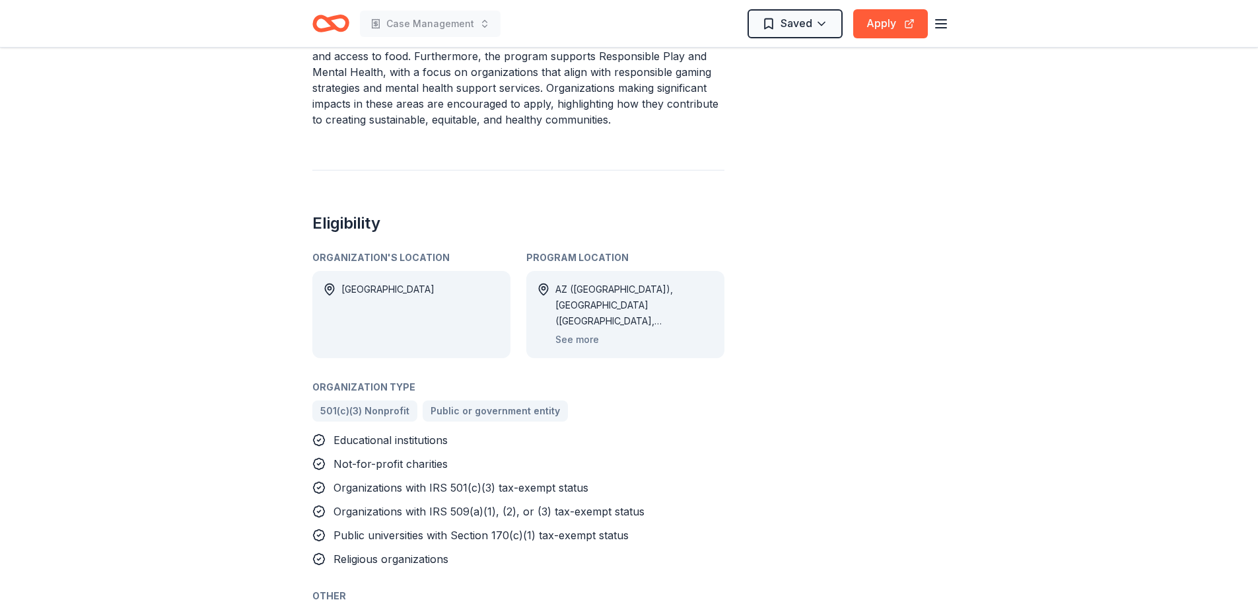
click at [571, 299] on div "AZ ([GEOGRAPHIC_DATA]), [GEOGRAPHIC_DATA] ([GEOGRAPHIC_DATA], [GEOGRAPHIC_DATA]…" at bounding box center [634, 305] width 158 height 48
click at [573, 331] on button "See more" at bounding box center [577, 339] width 44 height 16
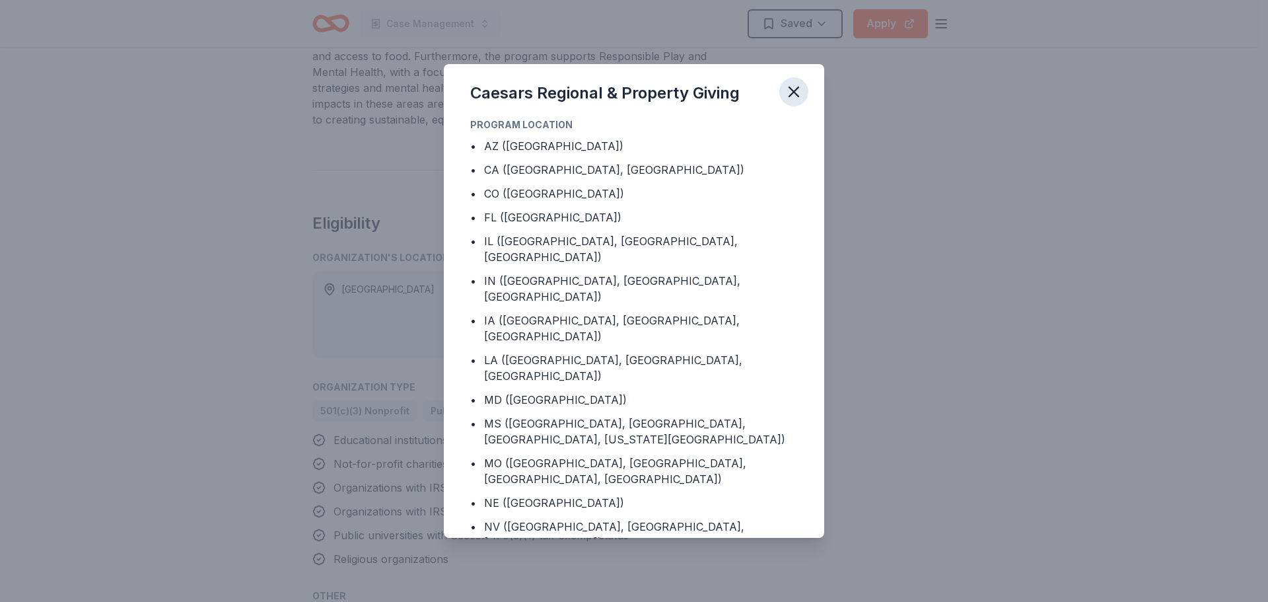
click at [794, 90] on icon "button" at bounding box center [793, 92] width 18 height 18
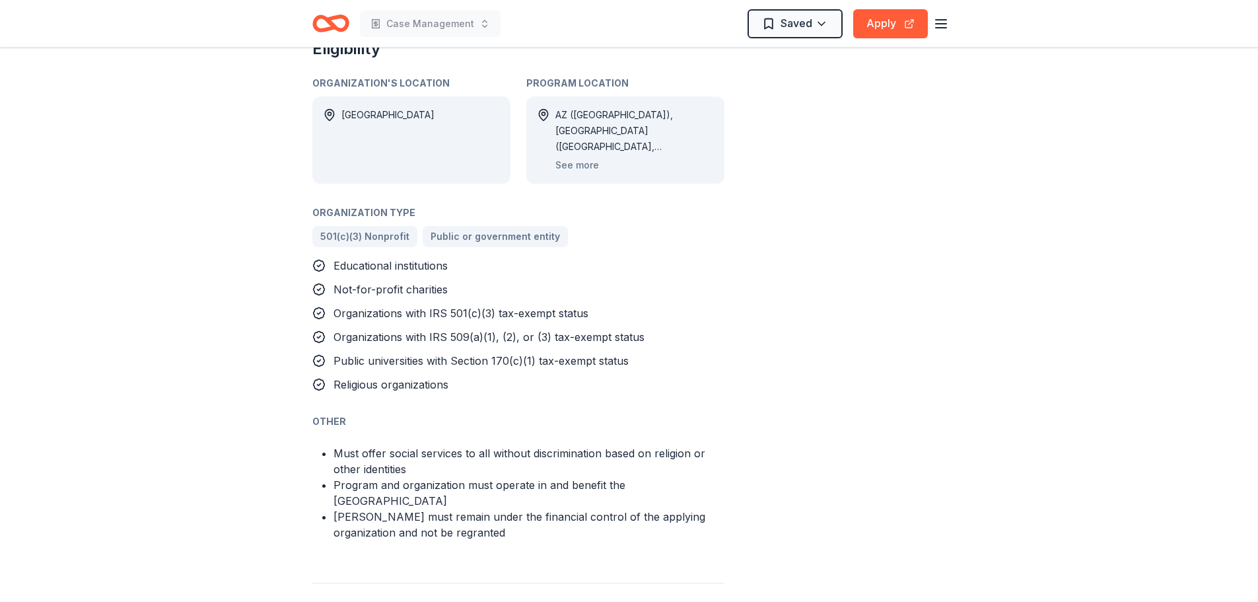
scroll to position [660, 0]
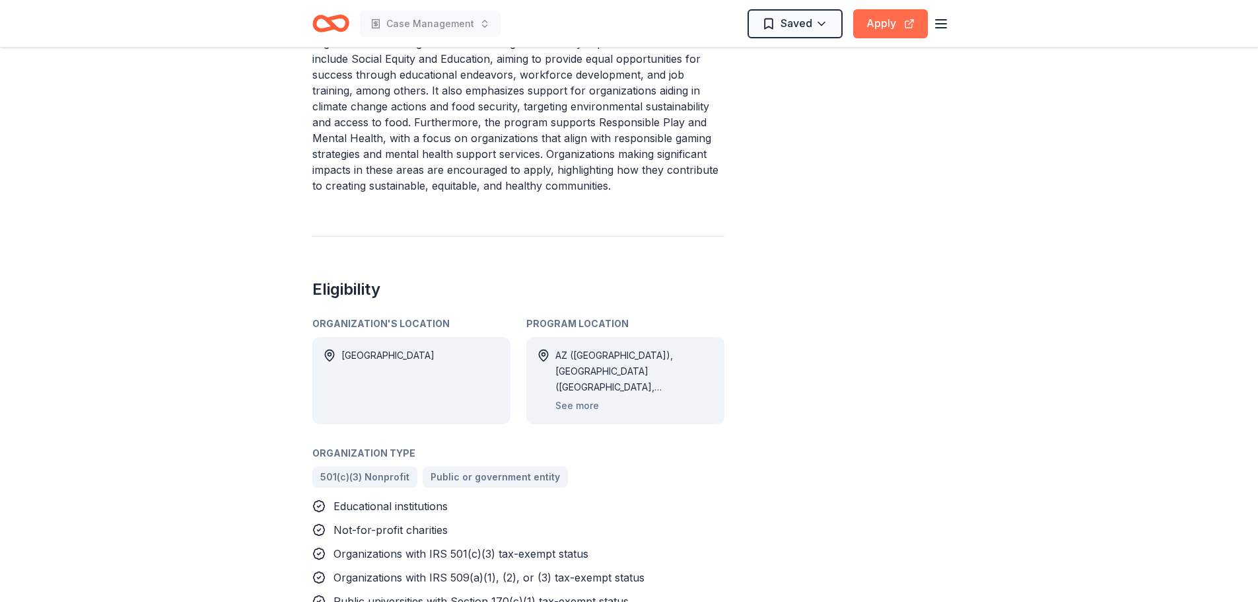
click at [876, 10] on button "Apply" at bounding box center [890, 23] width 75 height 29
